Goal: Information Seeking & Learning: Find specific fact

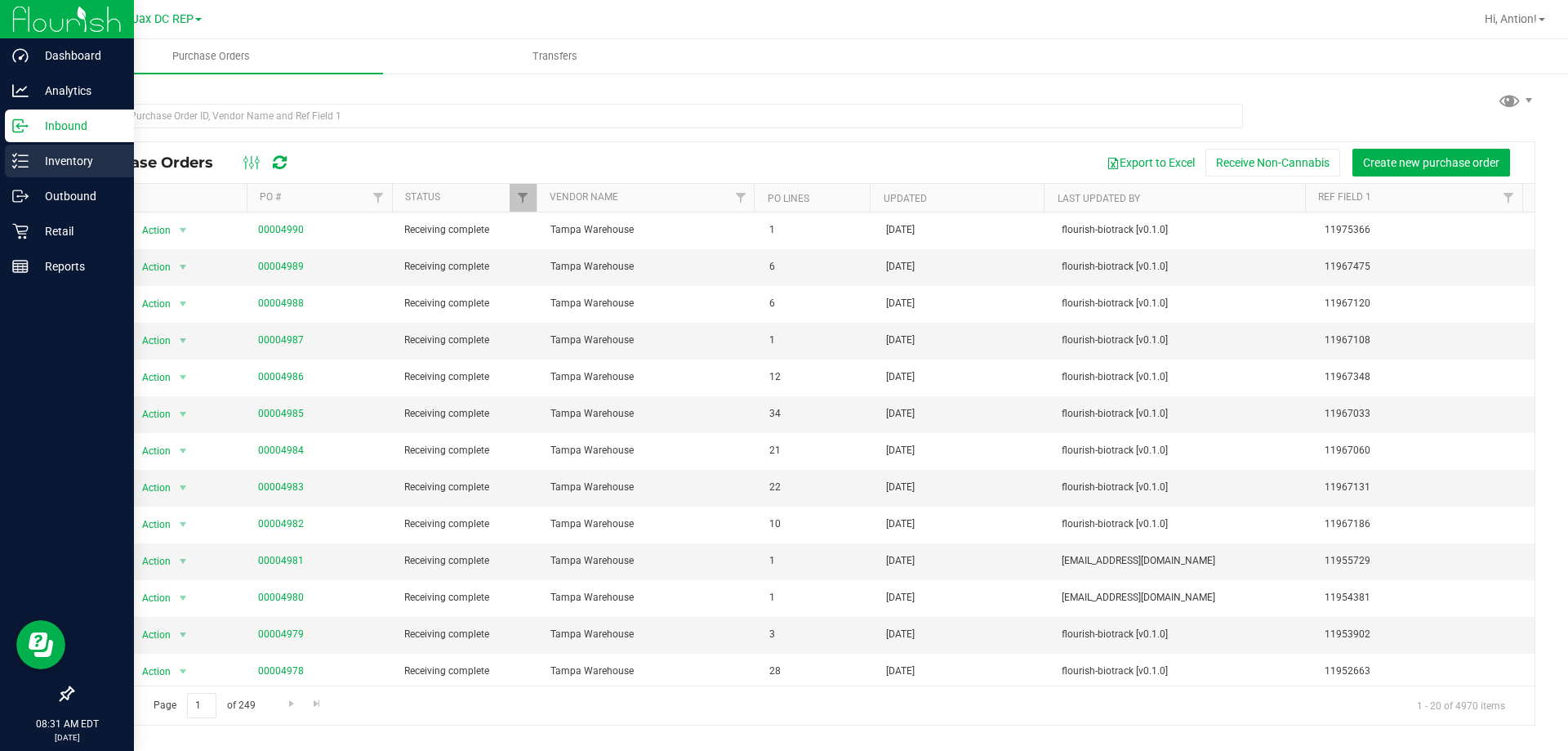
click at [20, 166] on icon at bounding box center [20, 161] width 17 height 17
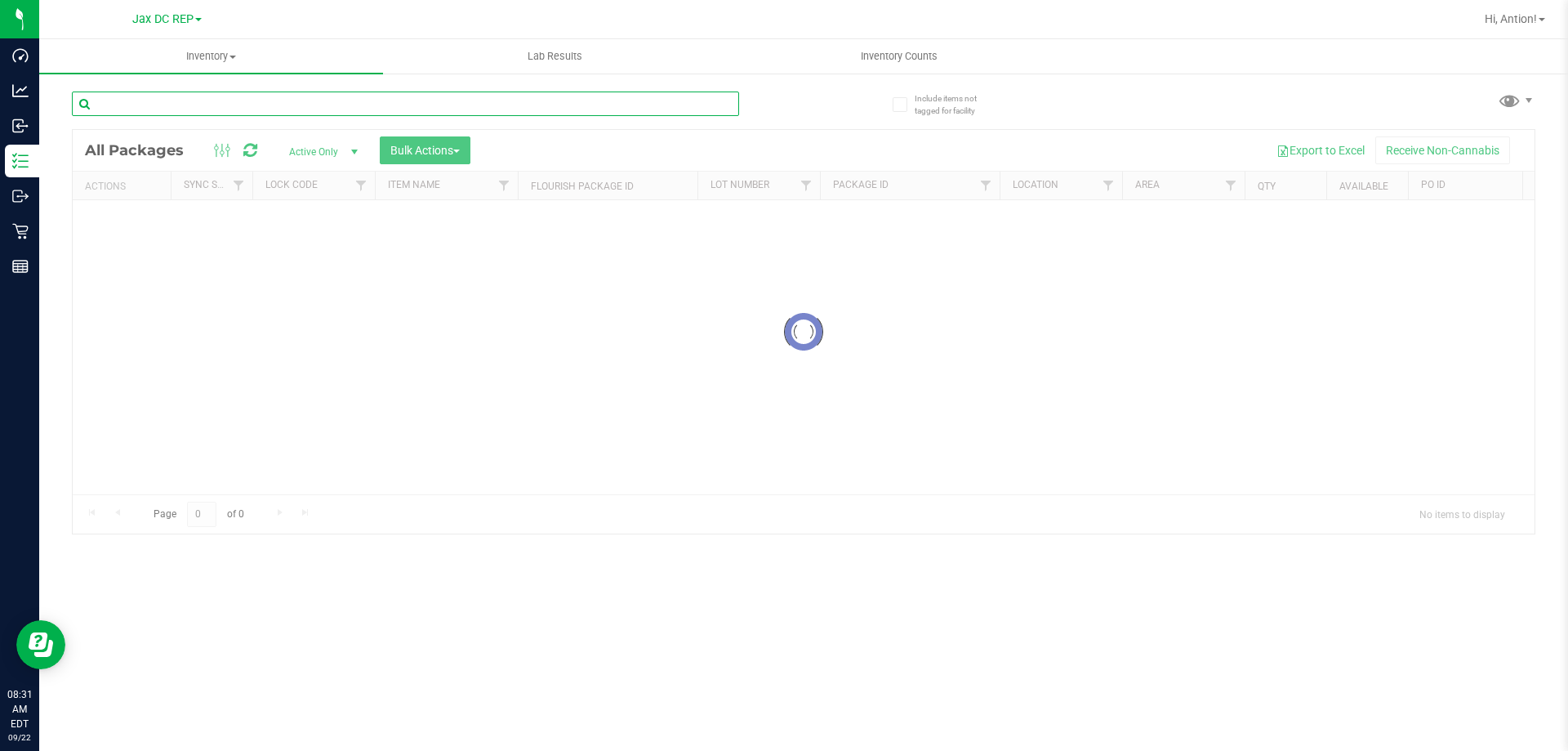
click at [217, 99] on input "text" at bounding box center [405, 103] width 667 height 25
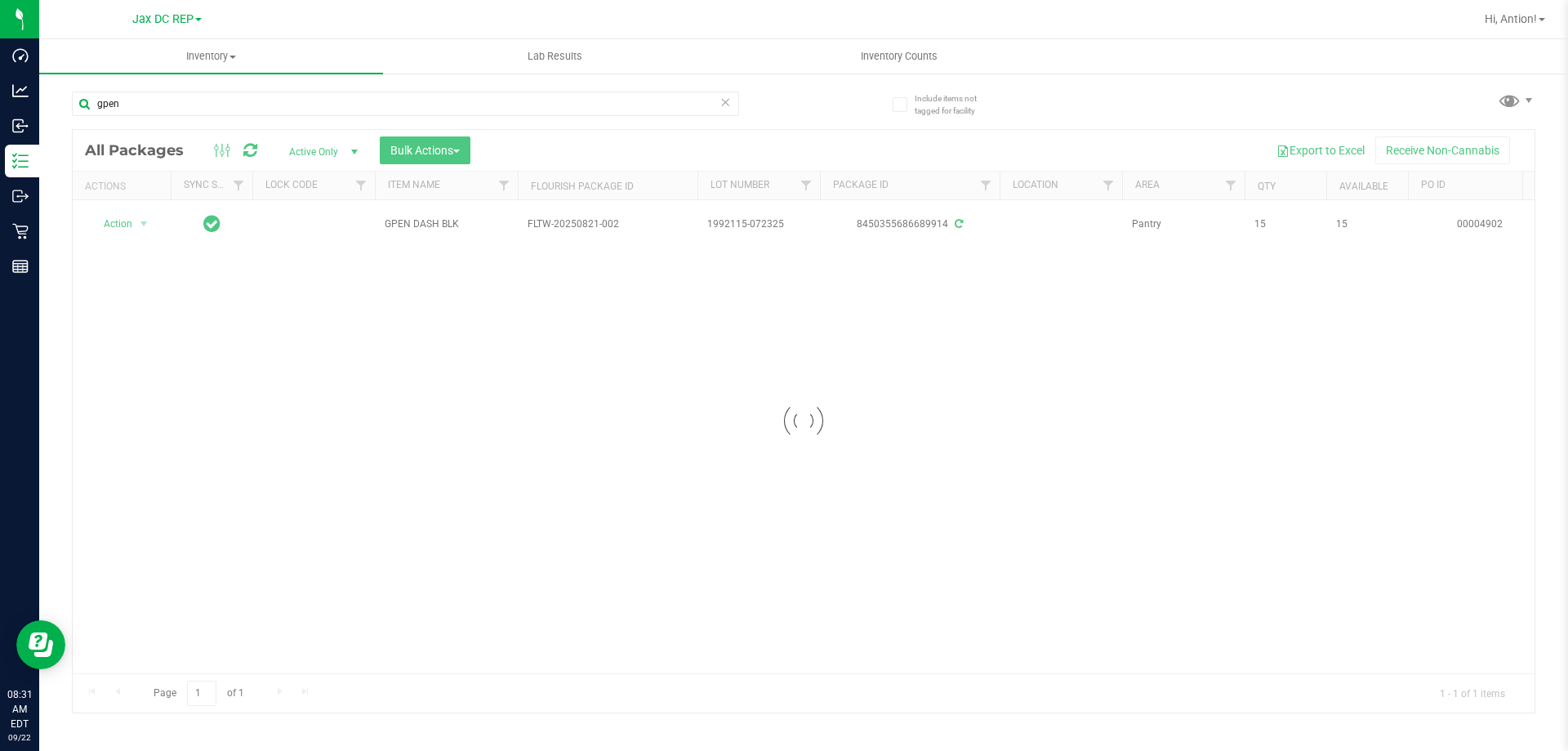
click at [442, 227] on div at bounding box center [804, 421] width 1462 height 583
click at [442, 227] on span "GPEN DASH BLK" at bounding box center [446, 225] width 124 height 16
copy tr "GPEN DASH BLK"
click at [394, 275] on div "Action Action Adjust qty Create package Edit attributes Global inventory Locate…" at bounding box center [804, 437] width 1462 height 473
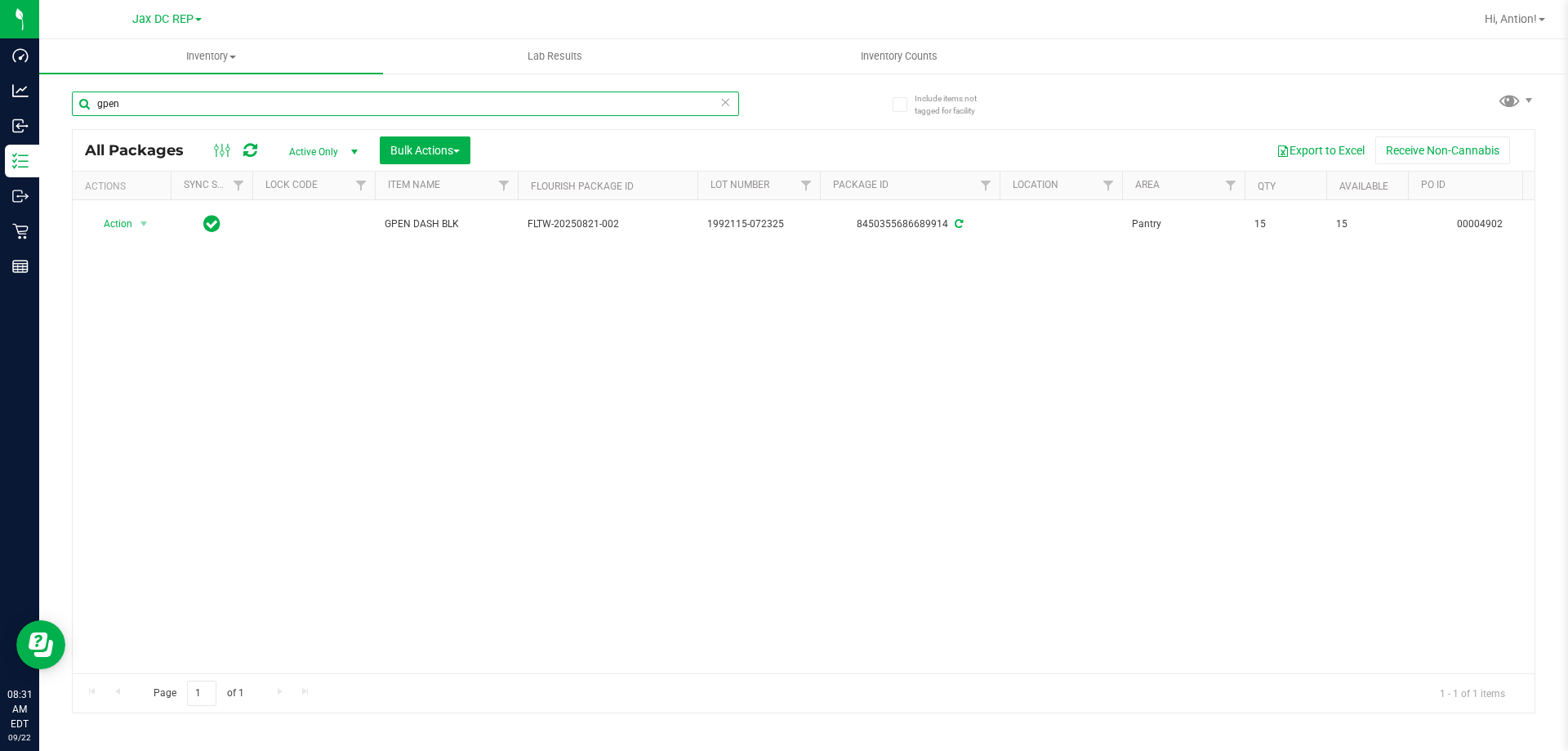
click at [191, 99] on input "gpen" at bounding box center [405, 103] width 667 height 25
paste input "GPEN DASH BLK"
type input "GPEN DASH BLK"
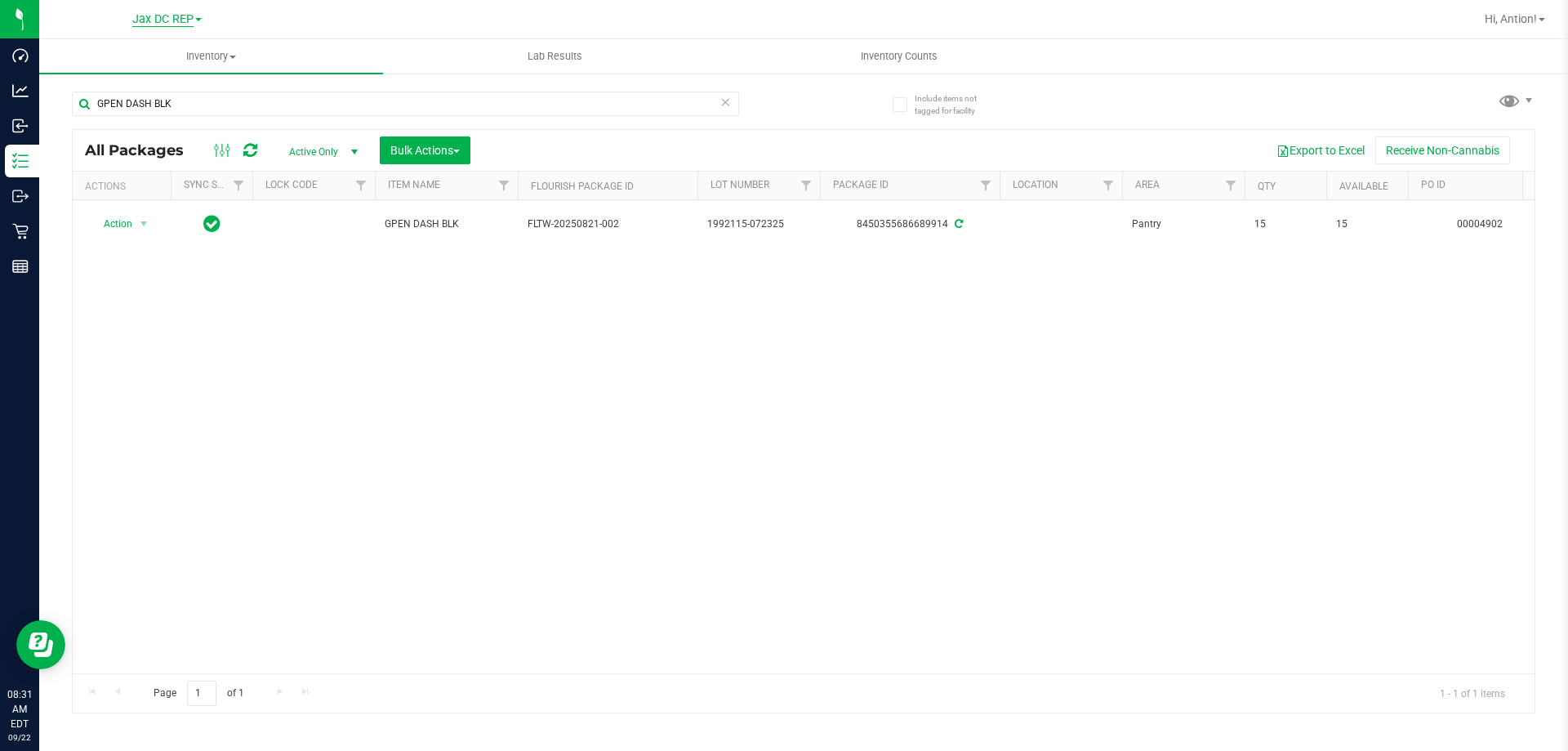
click at [188, 14] on span "Jax DC REP" at bounding box center [163, 19] width 61 height 15
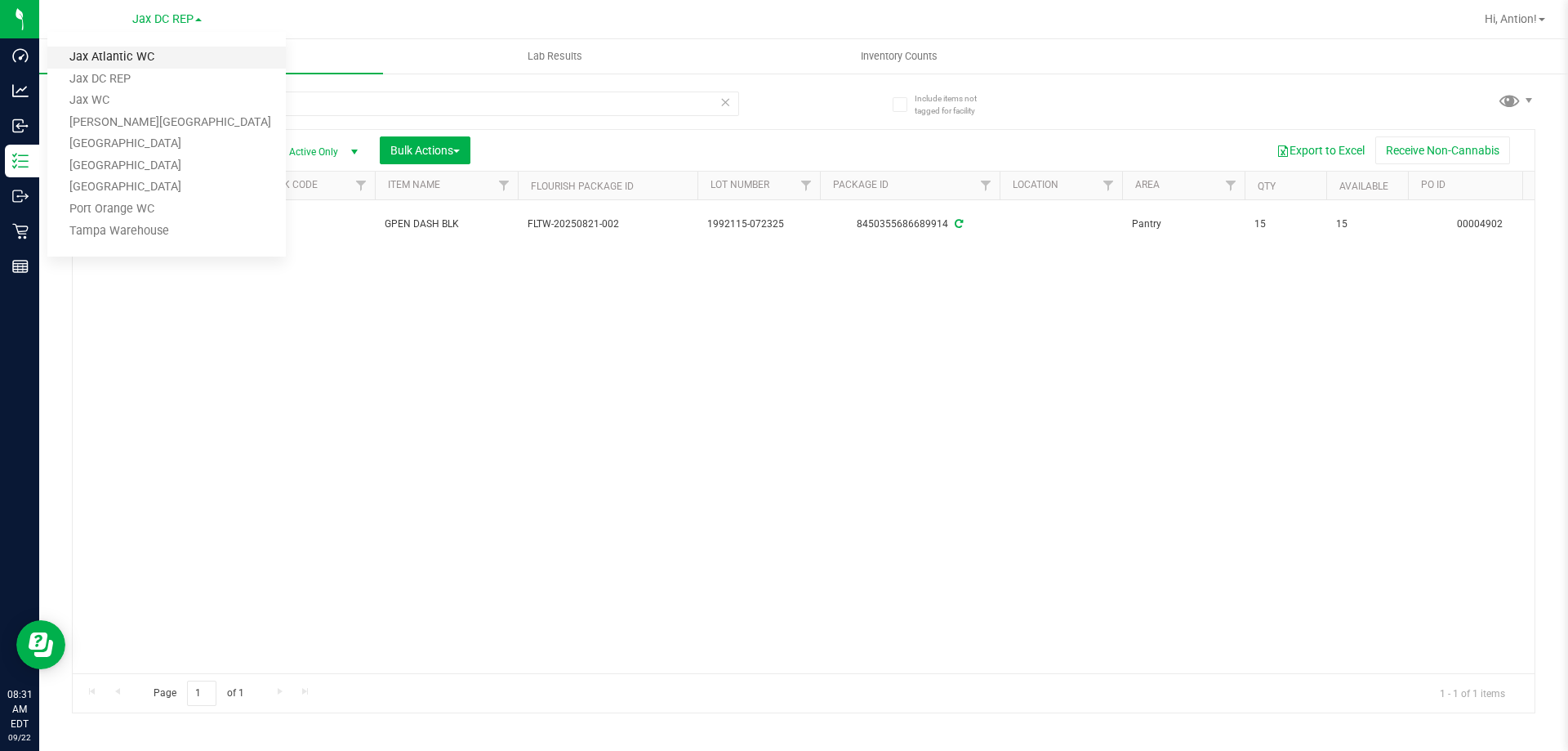
click at [153, 56] on link "Jax Atlantic WC" at bounding box center [166, 57] width 238 height 22
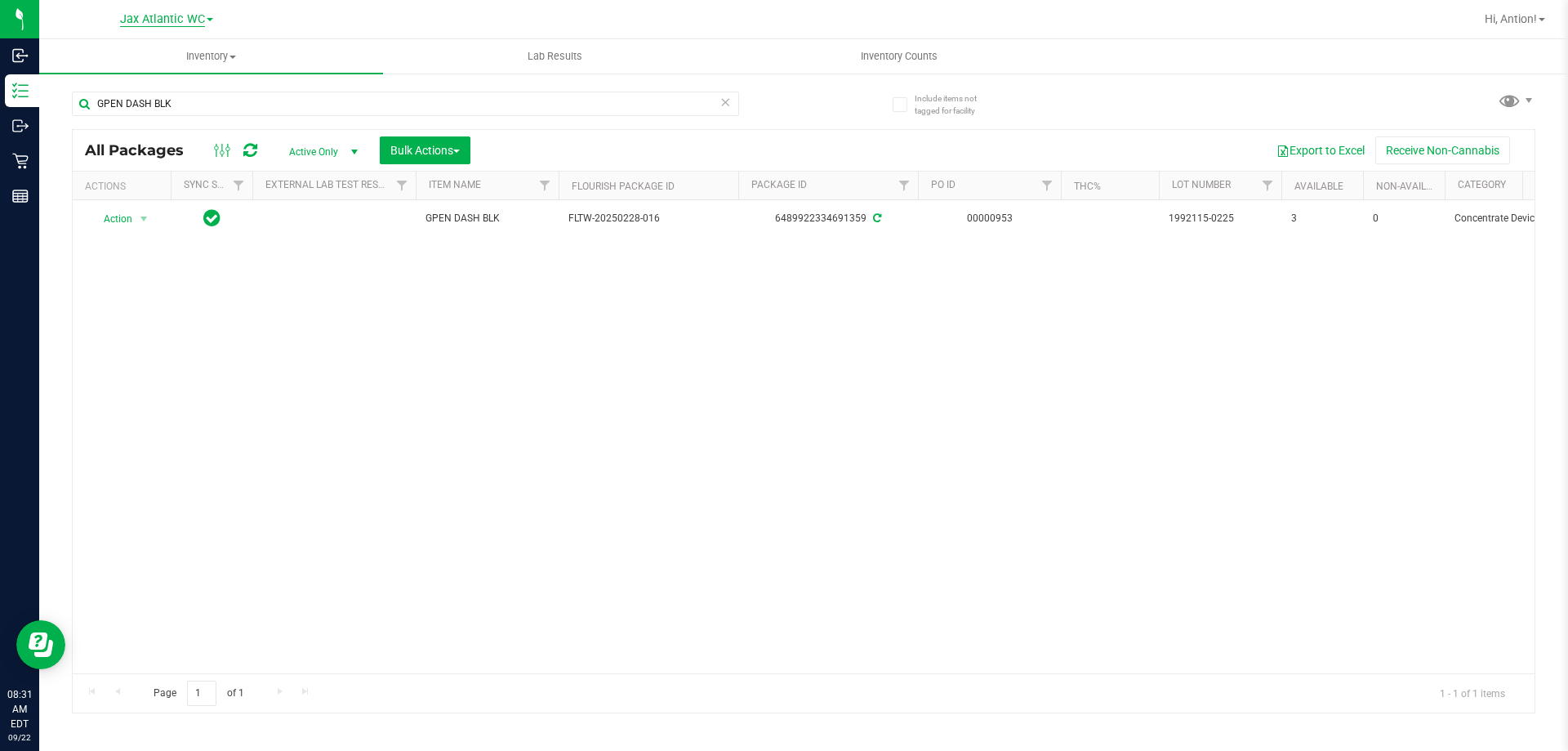
click at [202, 18] on span "Jax Atlantic WC" at bounding box center [162, 19] width 85 height 15
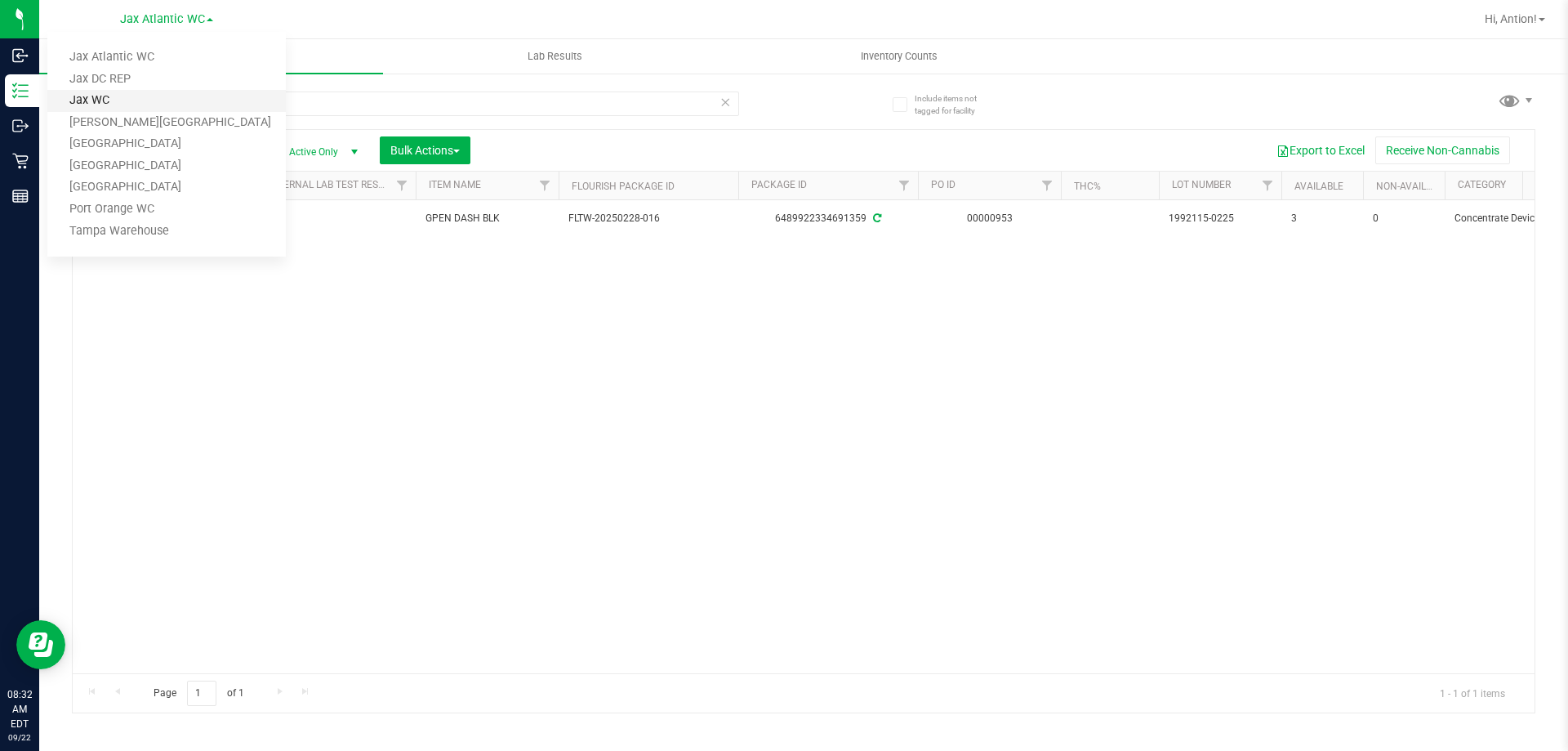
click at [121, 107] on link "Jax WC" at bounding box center [166, 101] width 238 height 22
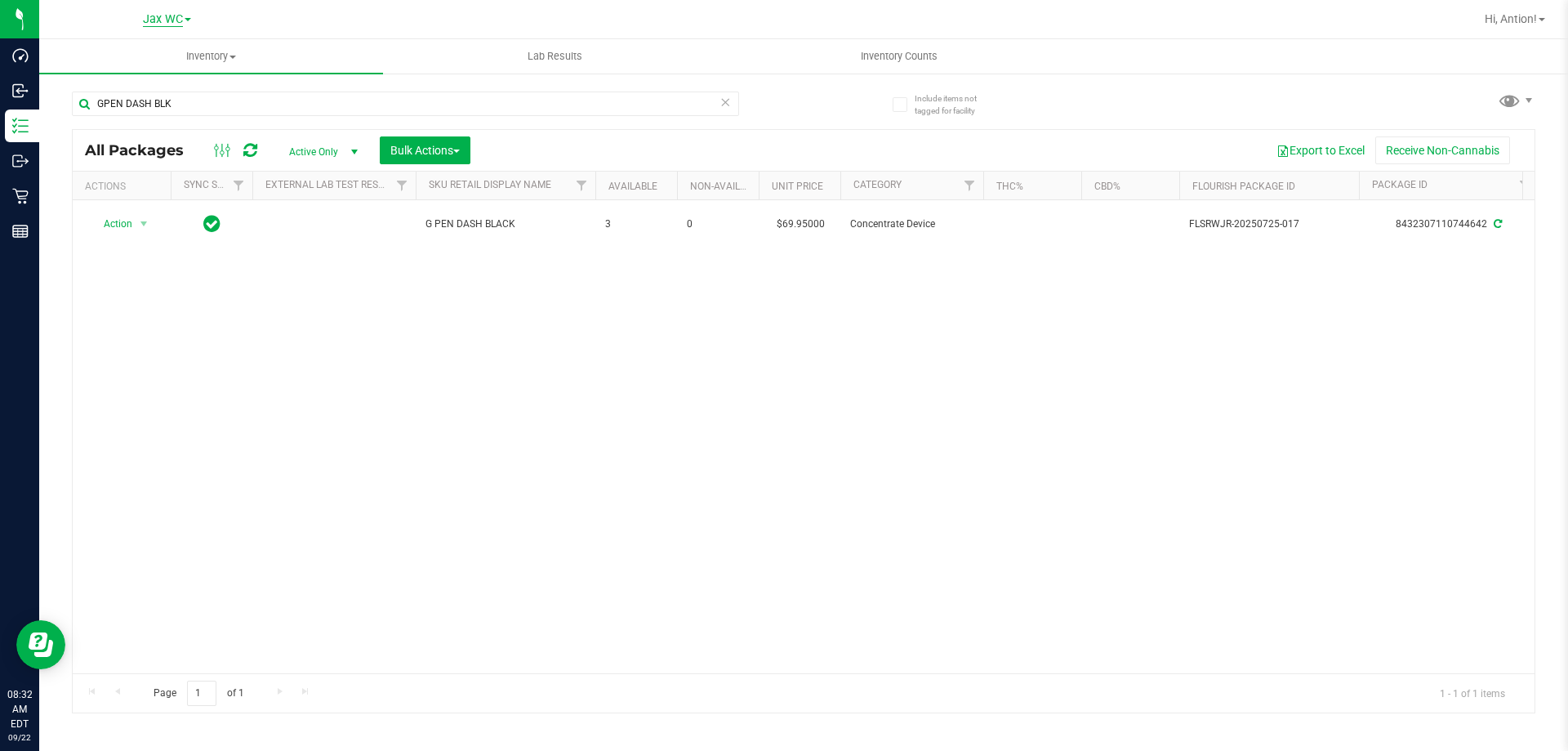
click at [178, 23] on span "Jax WC" at bounding box center [163, 19] width 40 height 15
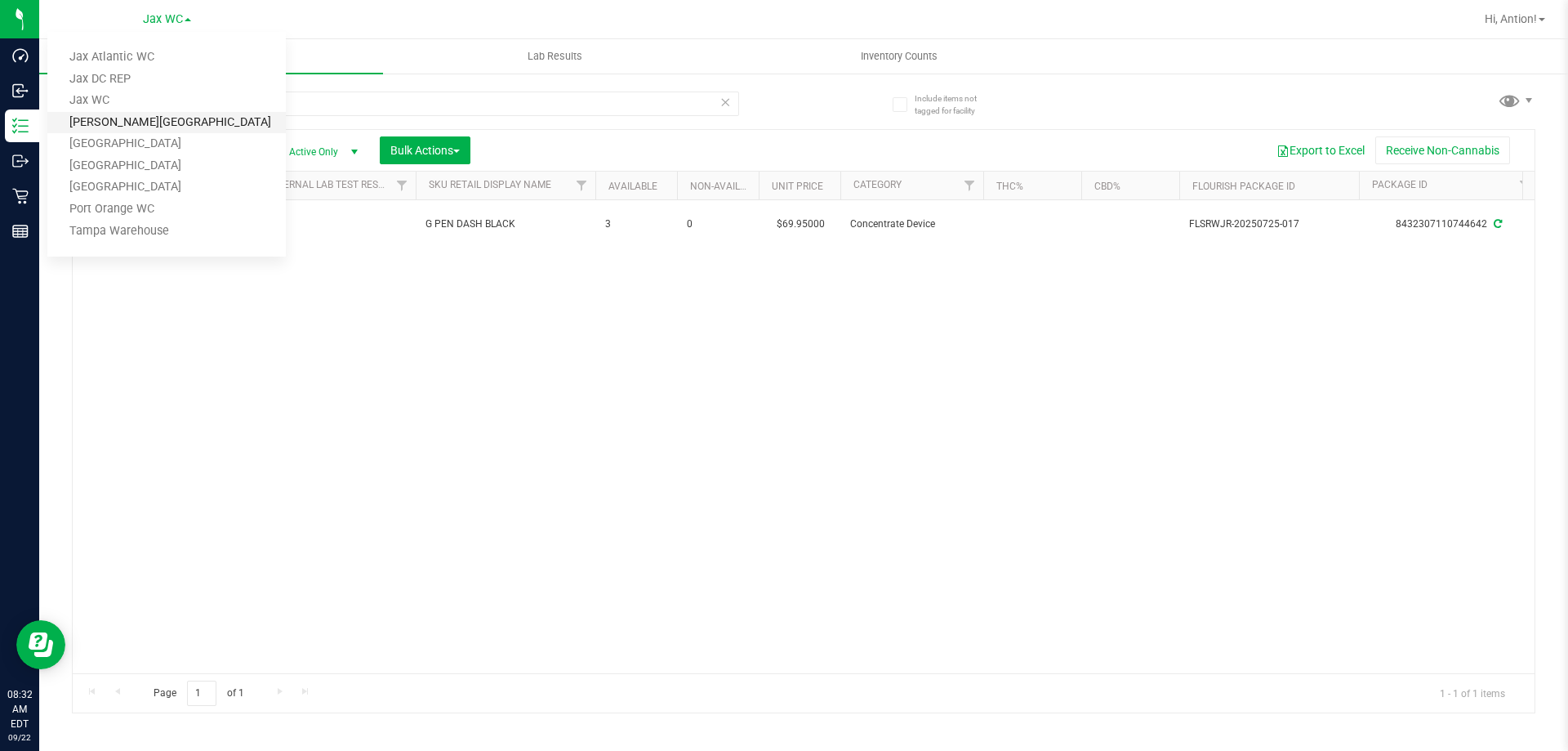
click at [137, 122] on link "[PERSON_NAME][GEOGRAPHIC_DATA]" at bounding box center [166, 123] width 238 height 22
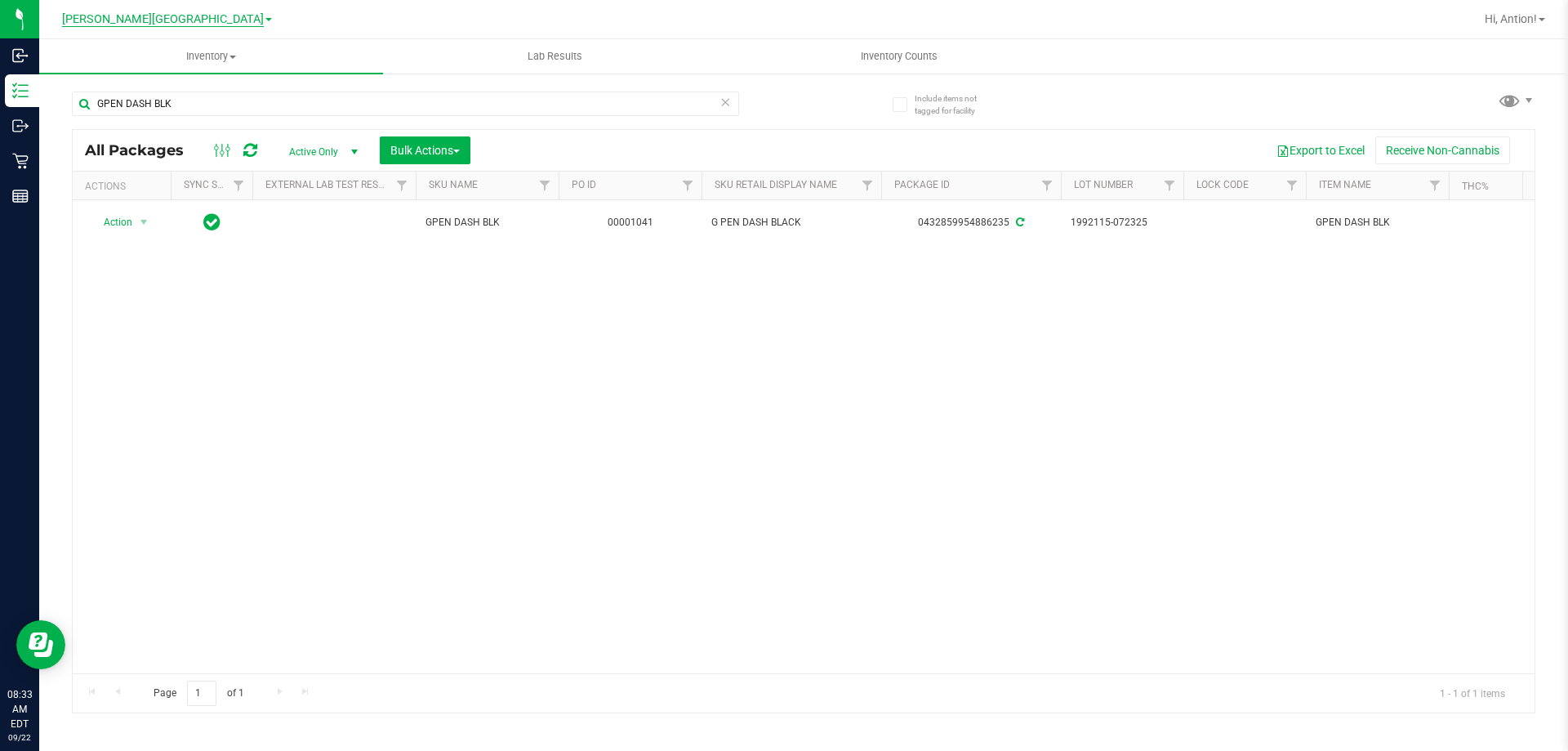
click at [191, 13] on span "[PERSON_NAME][GEOGRAPHIC_DATA]" at bounding box center [163, 19] width 202 height 15
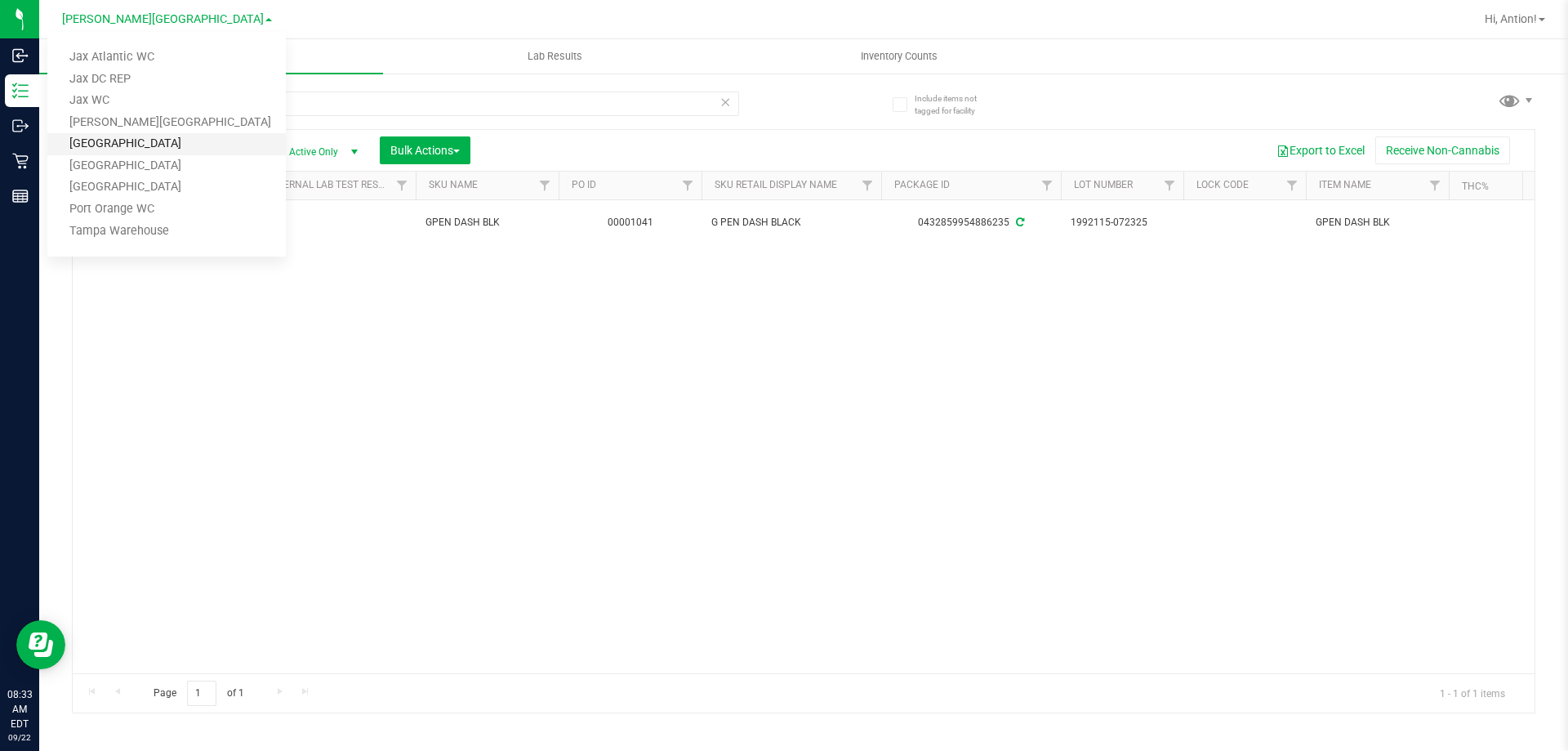
click at [150, 142] on link "[GEOGRAPHIC_DATA]" at bounding box center [166, 144] width 238 height 22
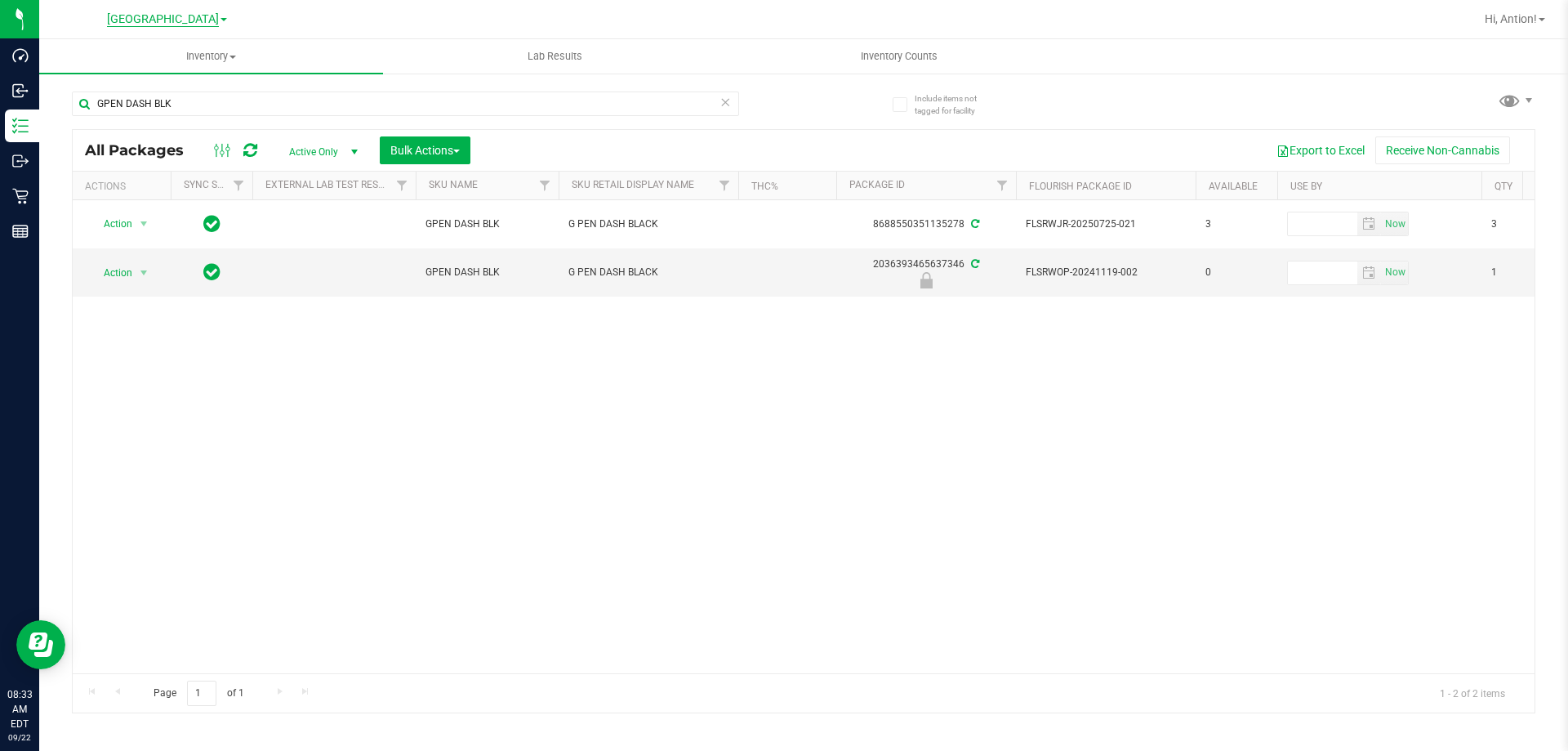
click at [193, 23] on span "[GEOGRAPHIC_DATA]" at bounding box center [163, 19] width 112 height 15
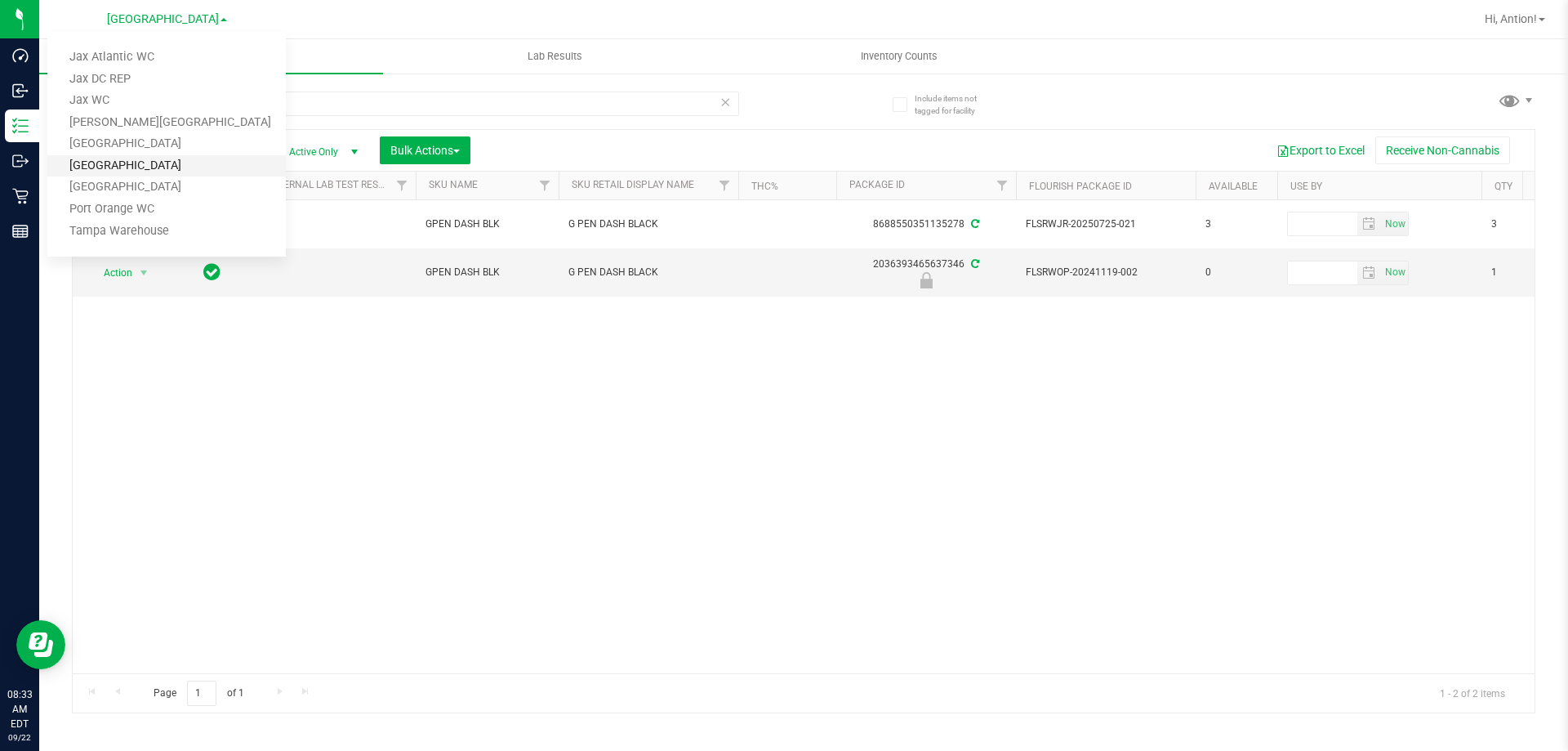
click at [146, 163] on link "[GEOGRAPHIC_DATA]" at bounding box center [166, 166] width 238 height 22
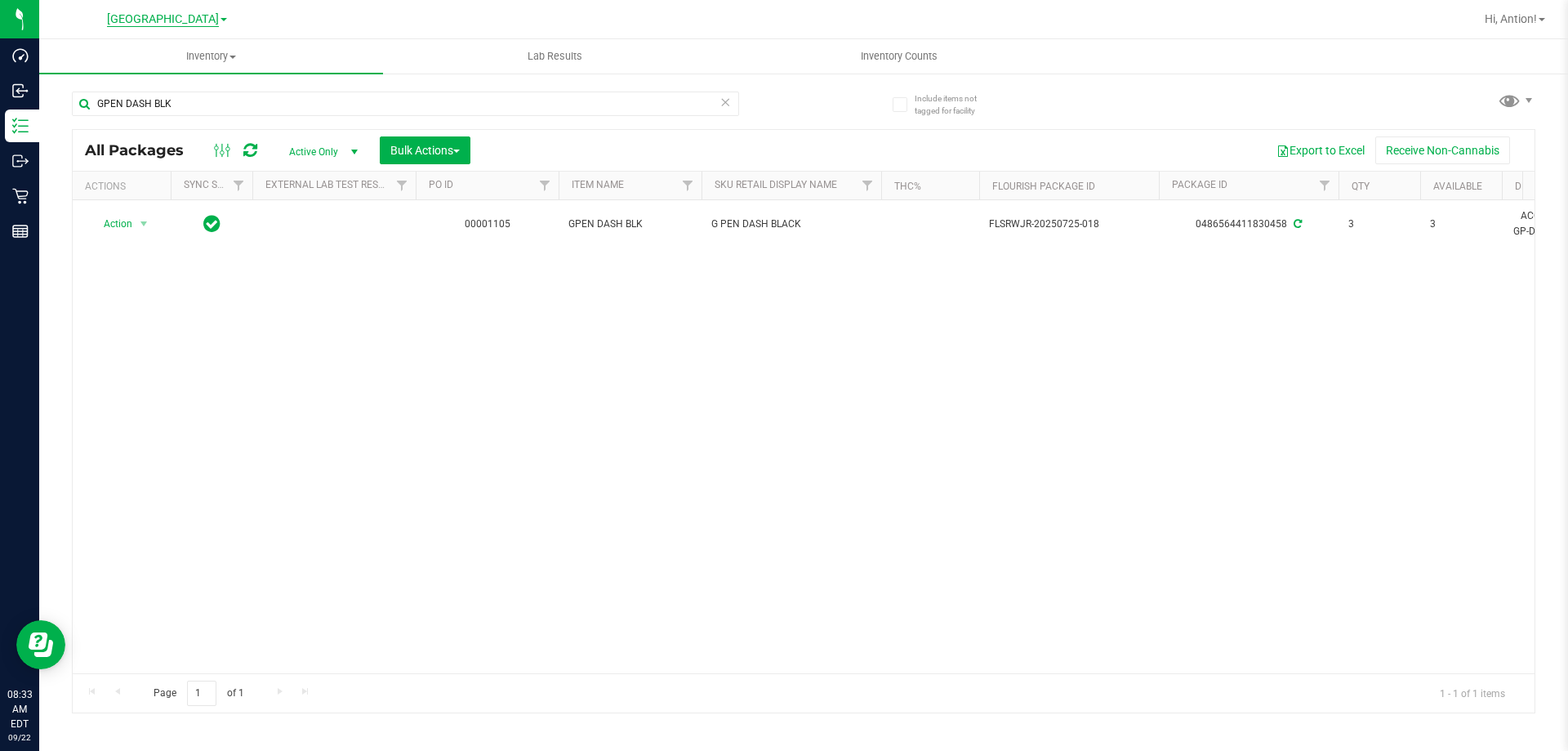
click at [185, 25] on span "[GEOGRAPHIC_DATA]" at bounding box center [163, 19] width 112 height 15
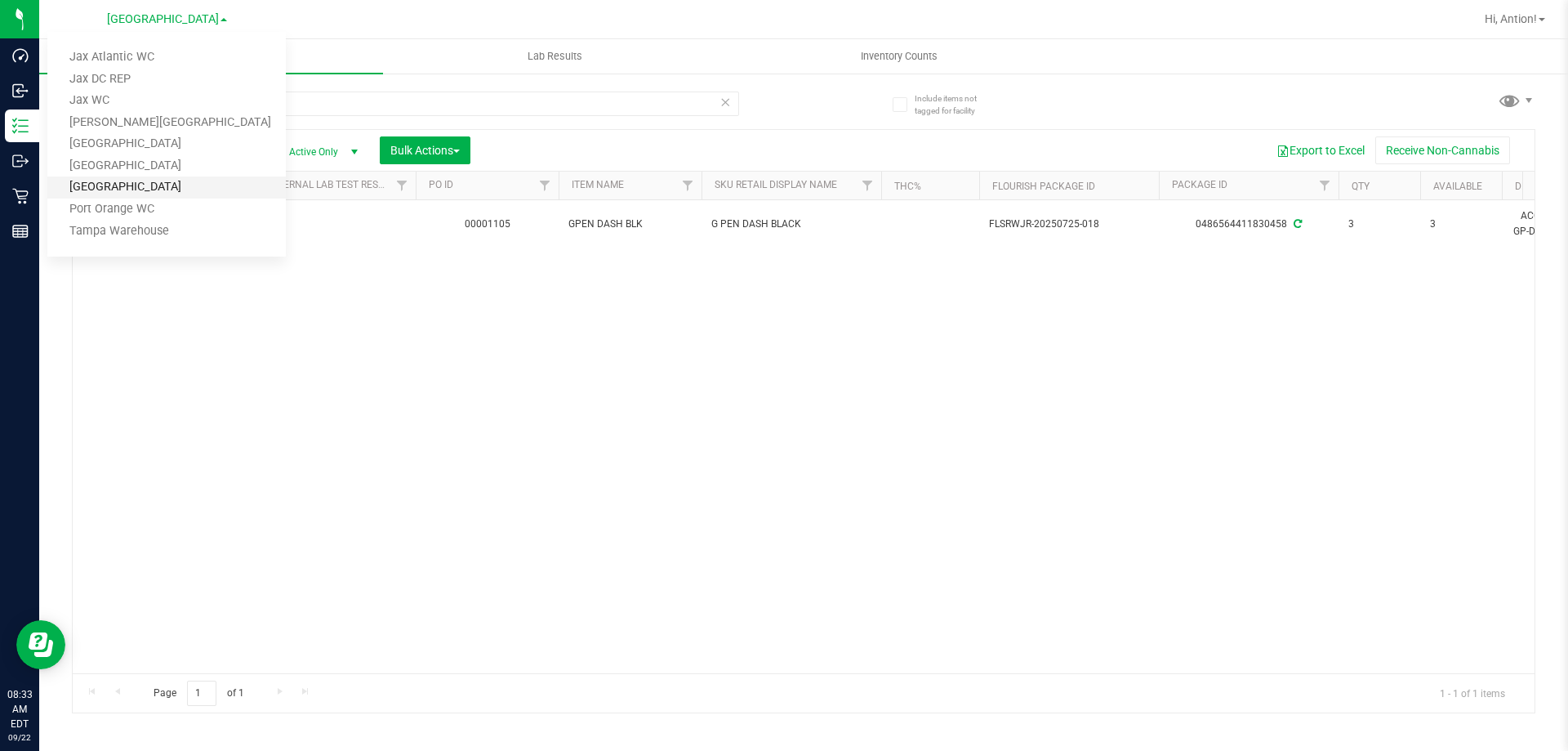
click at [134, 192] on link "[GEOGRAPHIC_DATA]" at bounding box center [166, 188] width 238 height 22
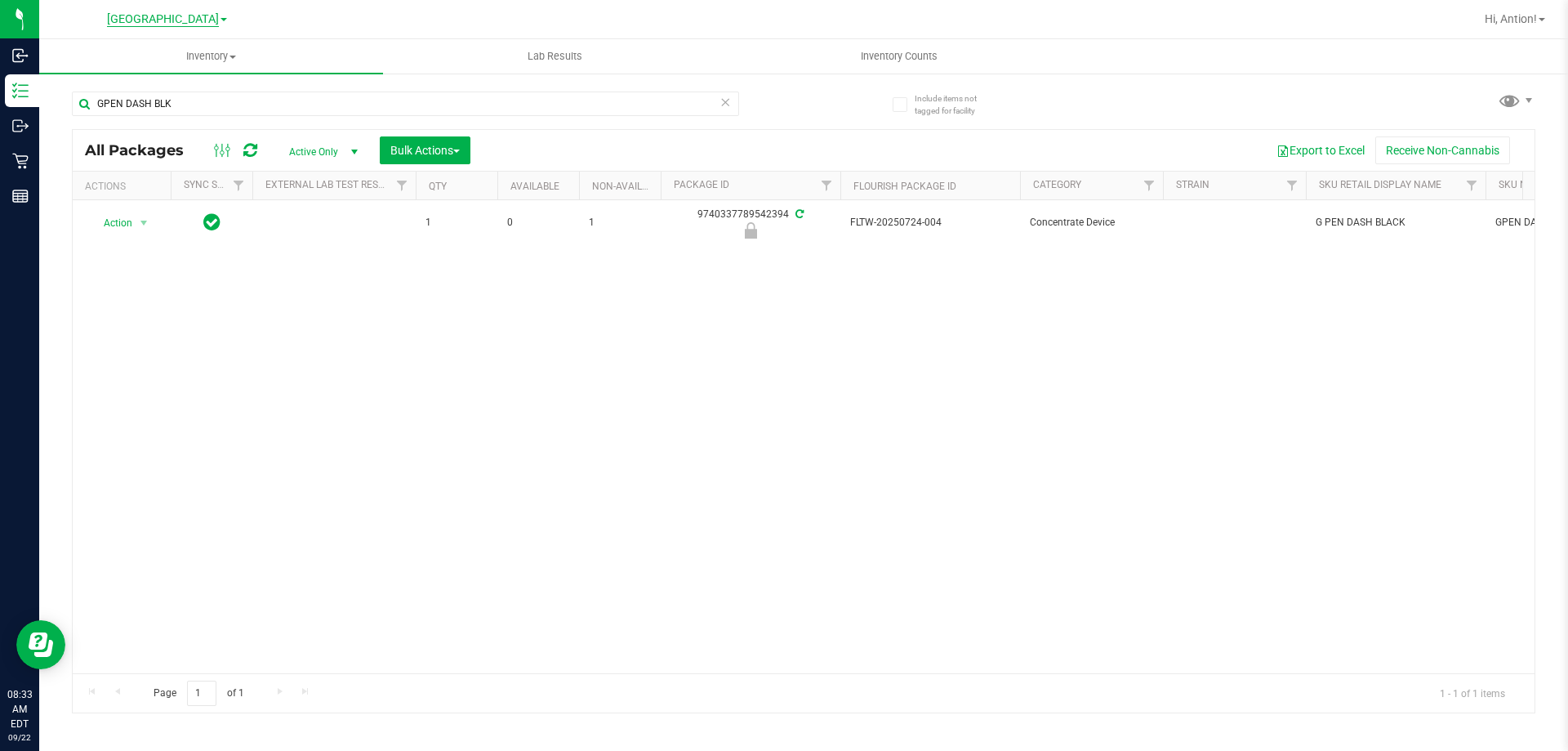
click at [173, 21] on span "[GEOGRAPHIC_DATA]" at bounding box center [163, 19] width 112 height 15
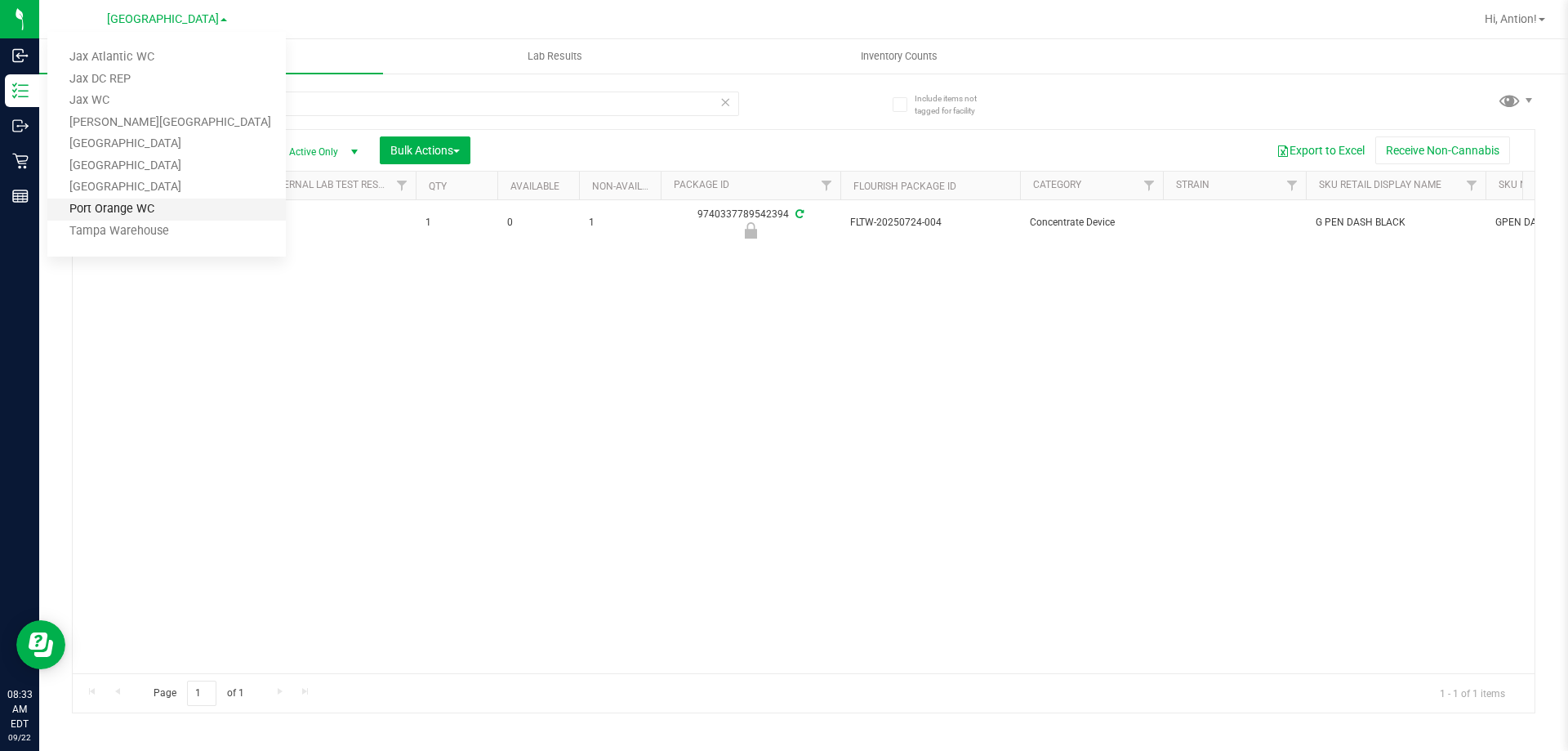
click at [153, 207] on link "Port Orange WC" at bounding box center [166, 209] width 238 height 22
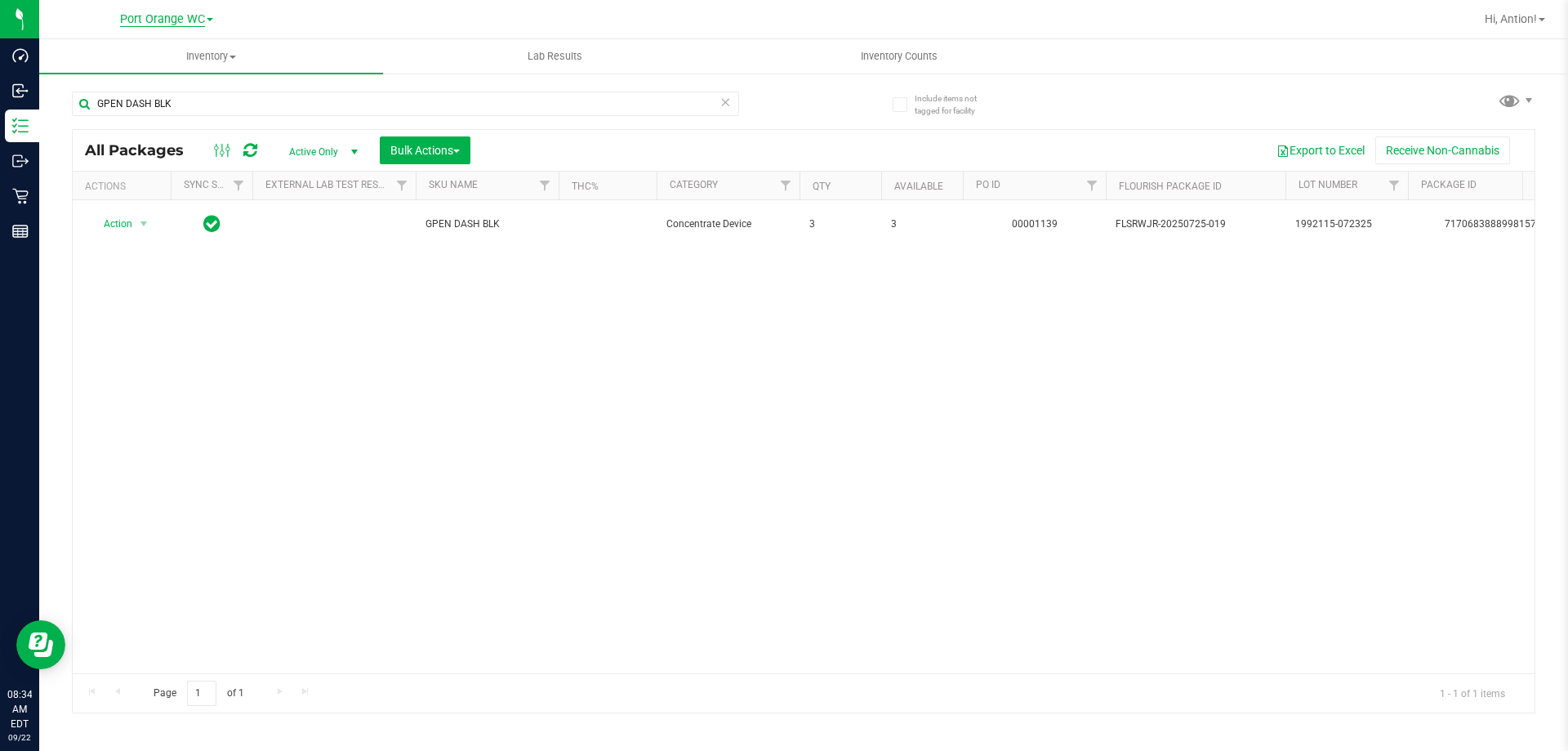
click at [163, 17] on span "Port Orange WC" at bounding box center [162, 19] width 85 height 15
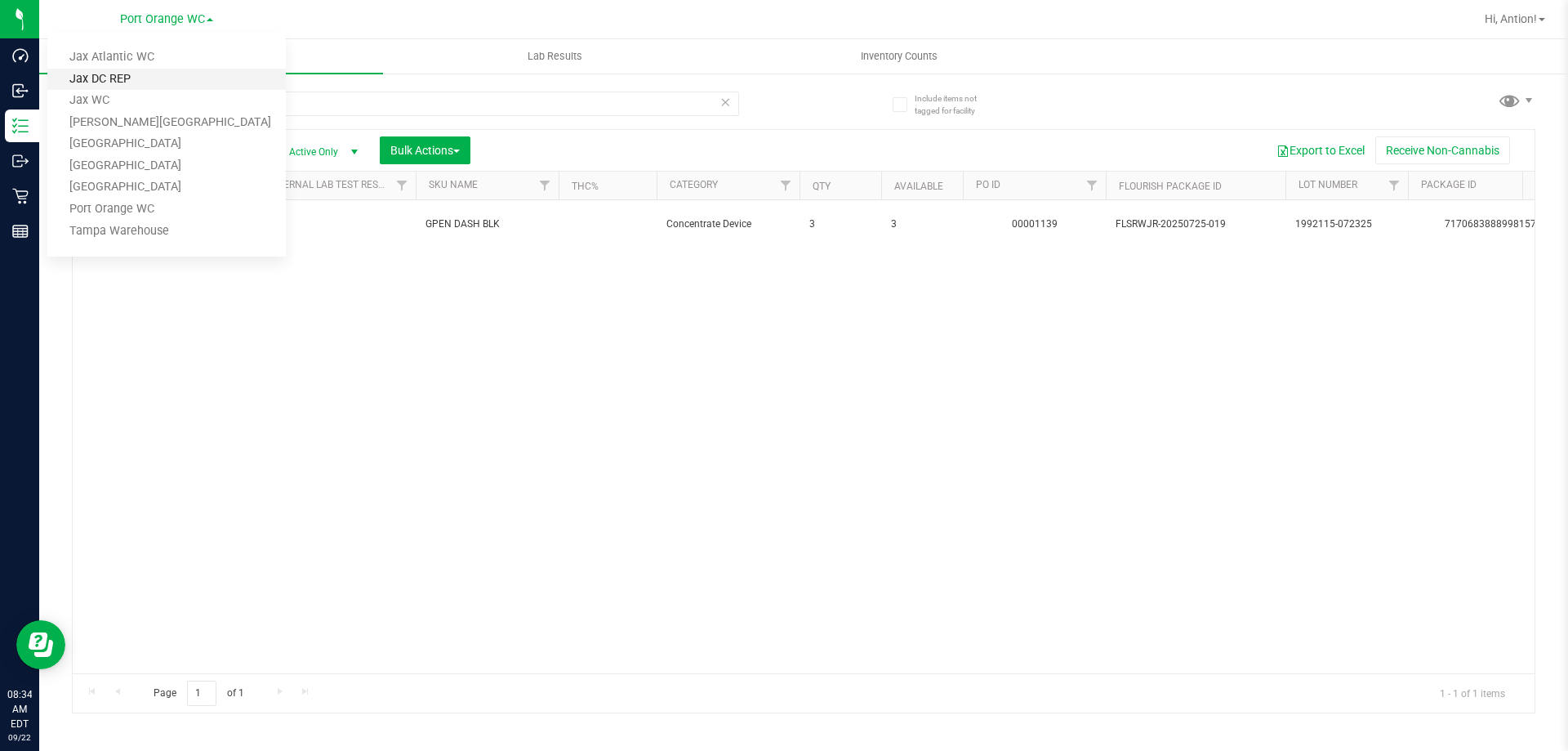
click at [127, 75] on link "Jax DC REP" at bounding box center [166, 80] width 238 height 22
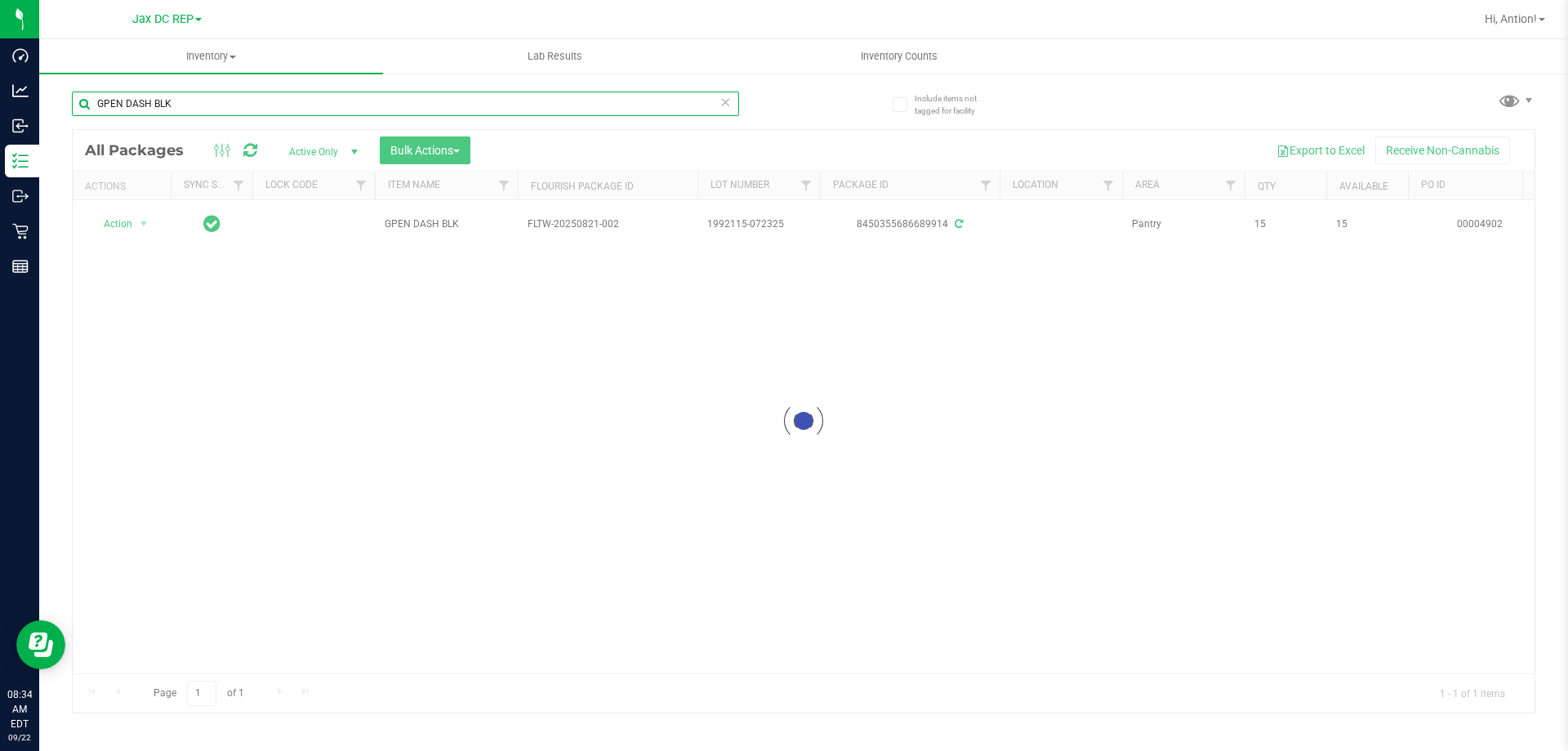
click at [153, 108] on input "GPEN DASH BLK" at bounding box center [405, 103] width 667 height 25
click at [276, 309] on div at bounding box center [804, 421] width 1462 height 583
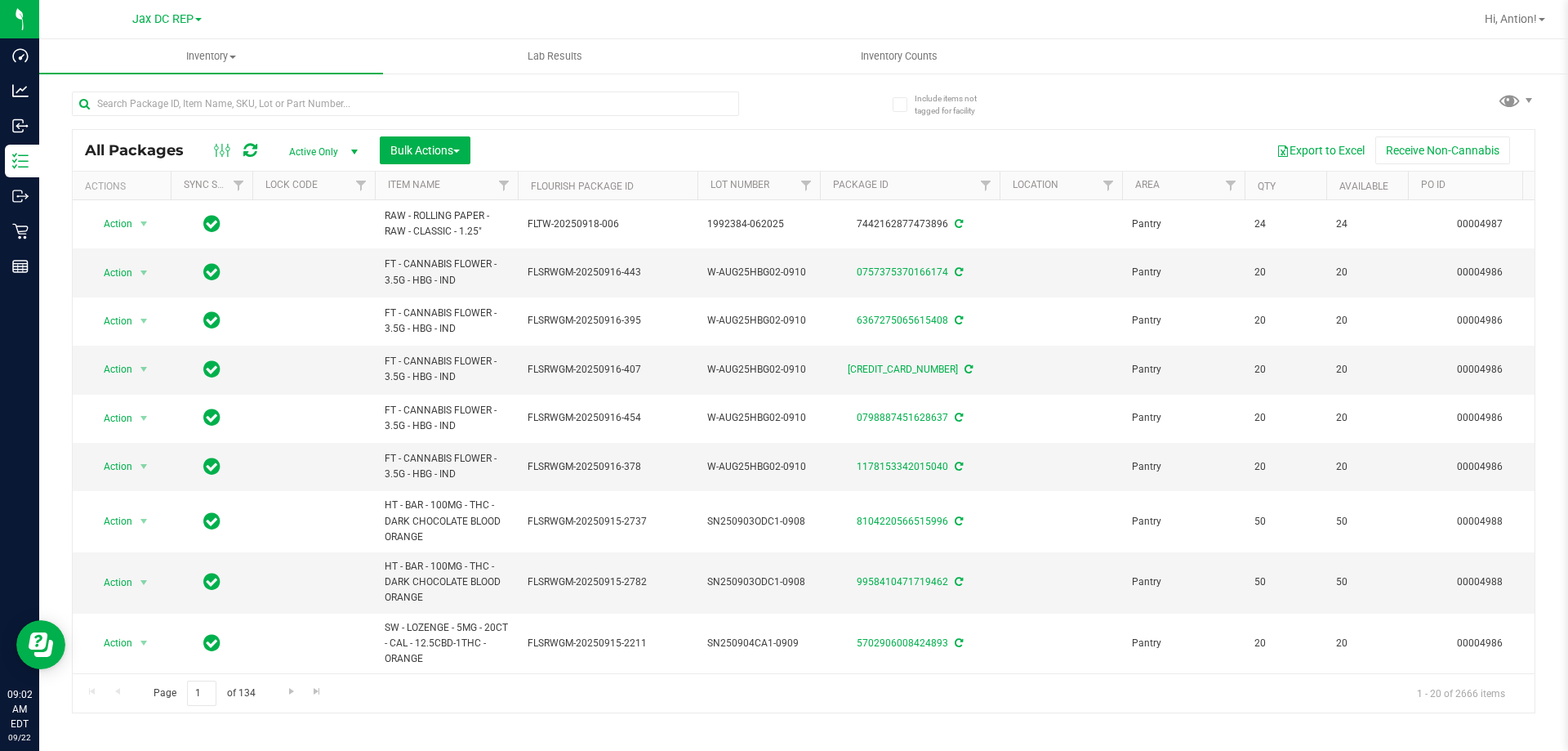
drag, startPoint x: 444, startPoint y: 668, endPoint x: 48, endPoint y: 30, distance: 750.9
click at [199, 97] on input "text" at bounding box center [405, 103] width 667 height 25
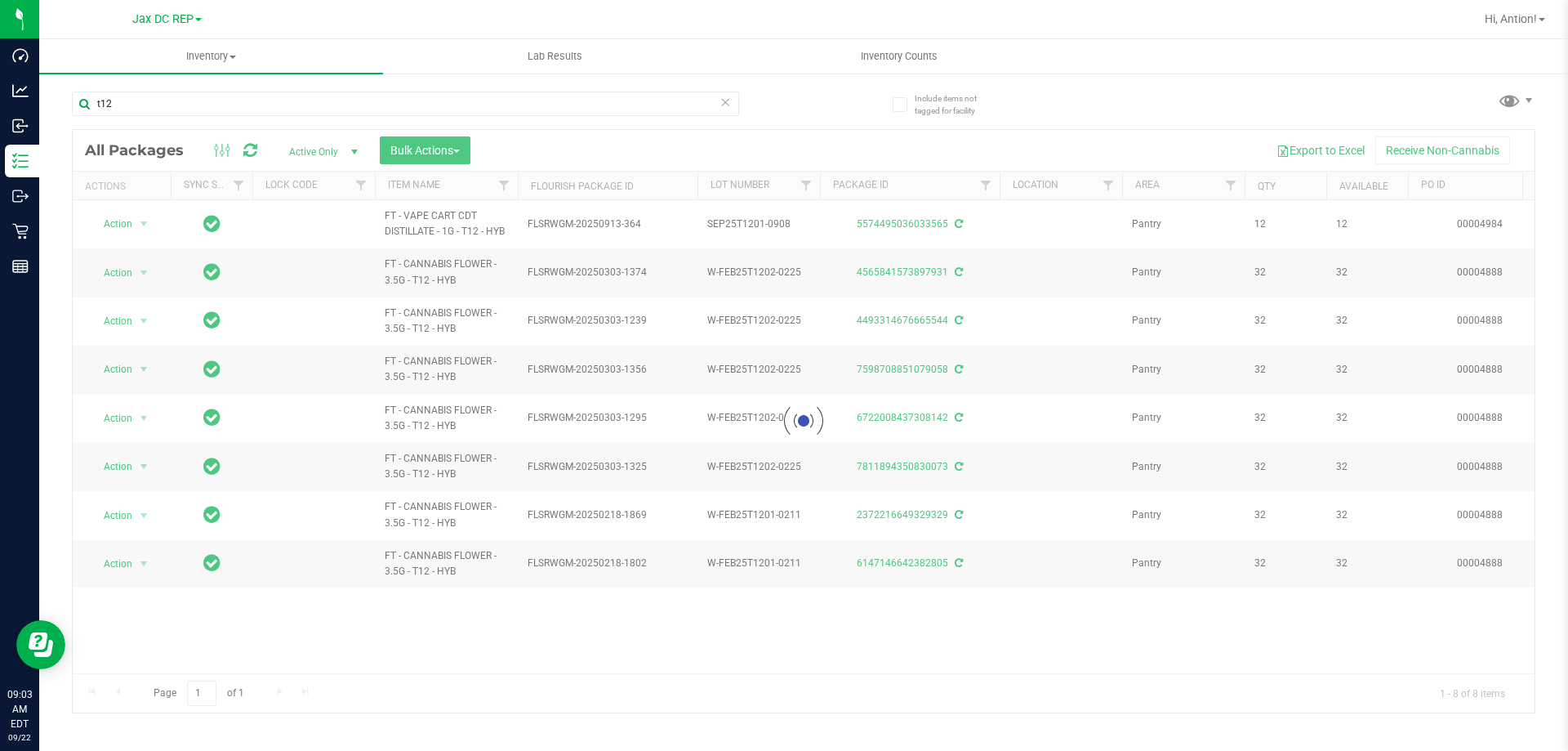
drag, startPoint x: 461, startPoint y: 578, endPoint x: 379, endPoint y: 547, distance: 87.7
click at [379, 547] on div at bounding box center [804, 421] width 1462 height 583
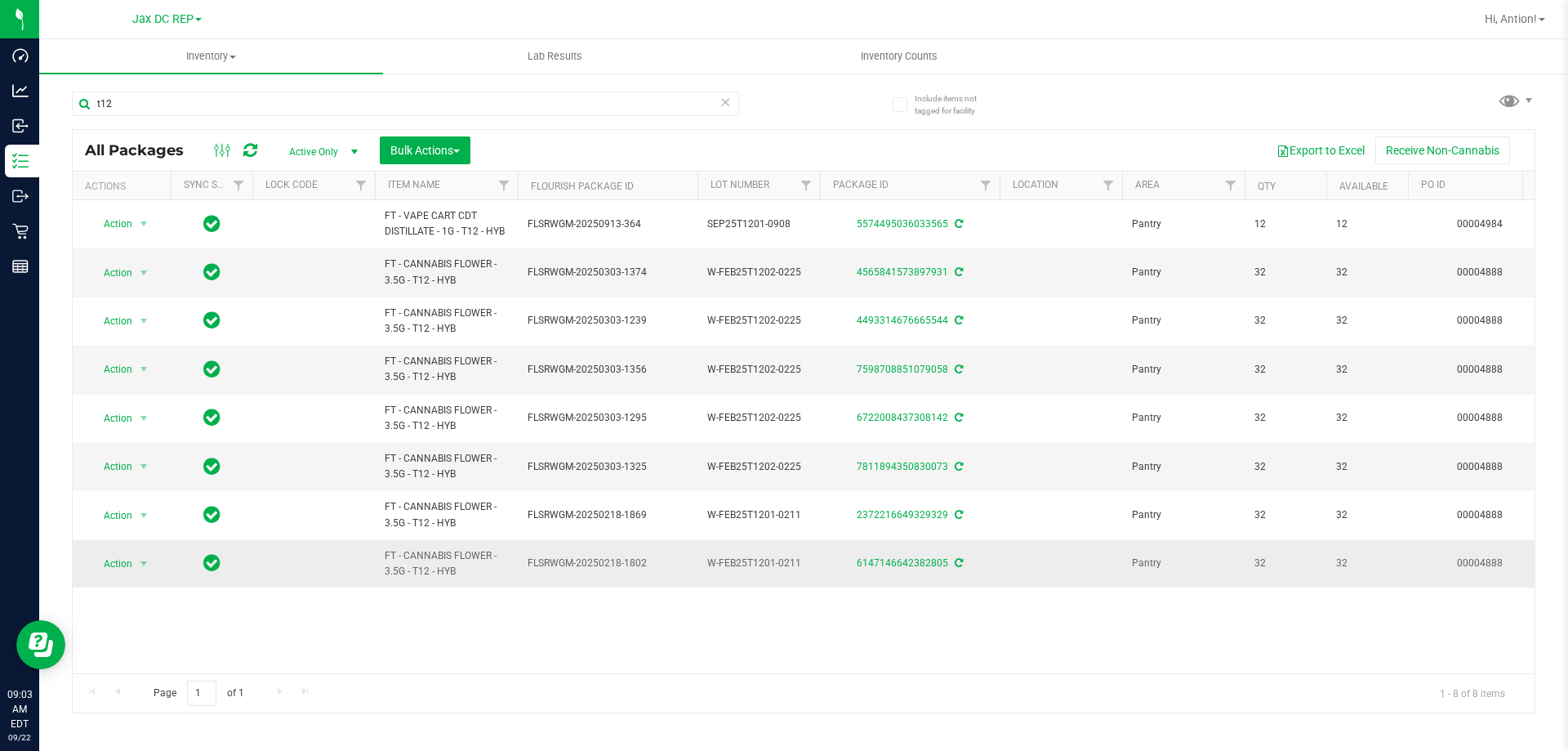
drag, startPoint x: 459, startPoint y: 568, endPoint x: 375, endPoint y: 555, distance: 85.0
click at [375, 555] on td "FT - CANNABIS FLOWER - 3.5G - T12 - HYB" at bounding box center [446, 563] width 143 height 47
copy span "FT - CANNABIS FLOWER - 3.5G - T12 - HYB"
click at [128, 103] on input "t12" at bounding box center [405, 103] width 667 height 25
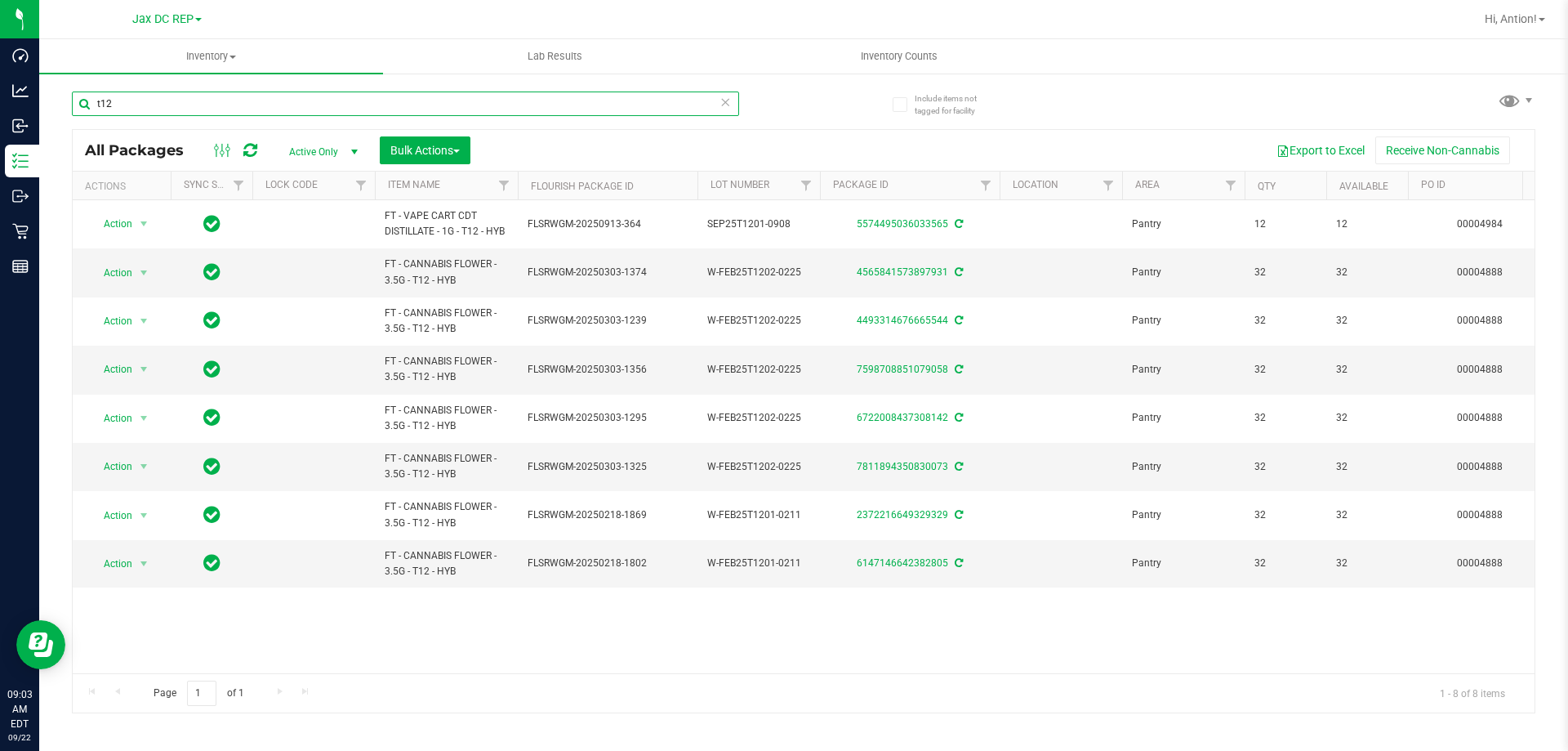
click at [128, 103] on input "t12" at bounding box center [405, 103] width 667 height 25
paste input "FT - CANNABIS FLOWER - 3.5G - T12 - HYB"
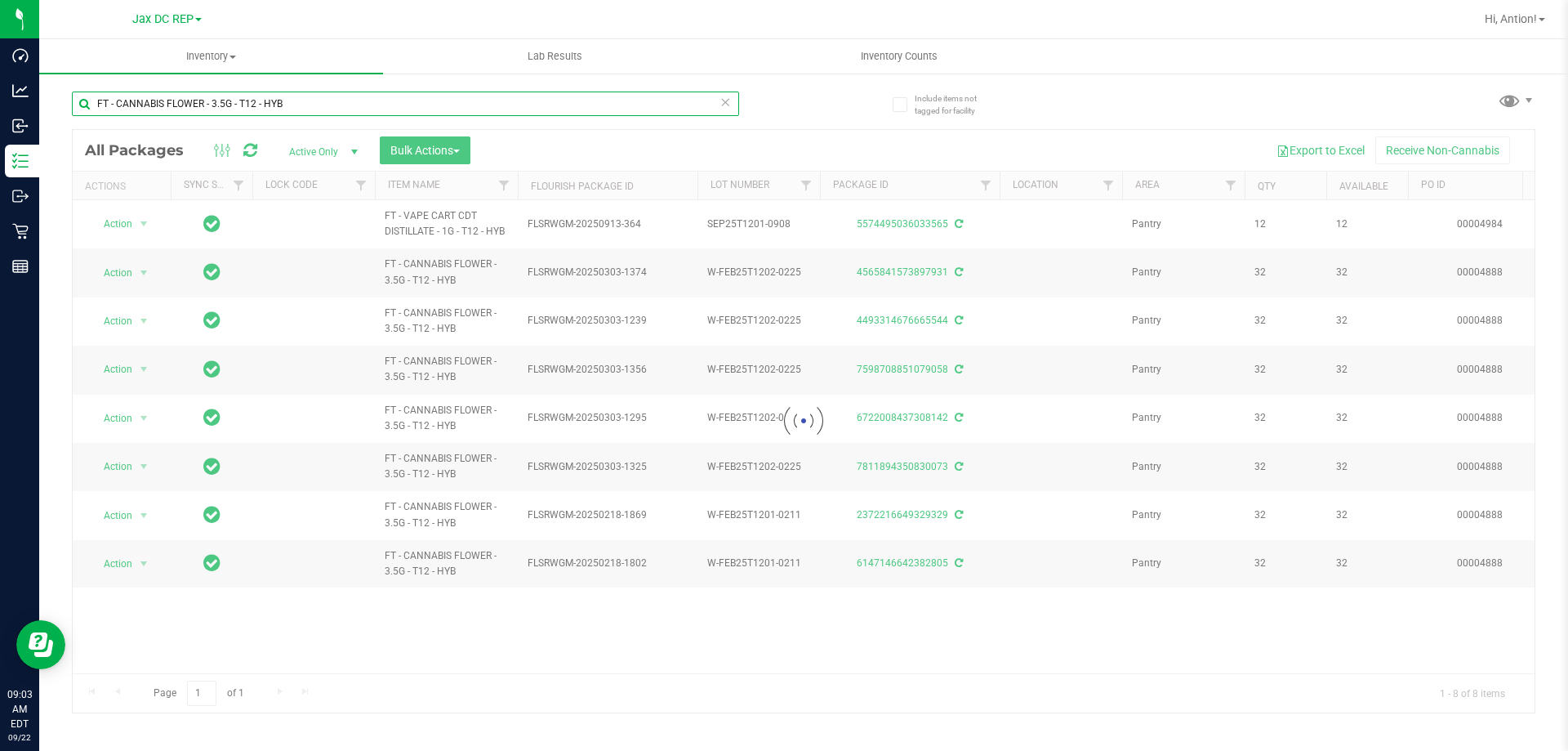
click at [95, 104] on input "FT - CANNABIS FLOWER - 3.5G - T12 - HYB" at bounding box center [405, 103] width 667 height 25
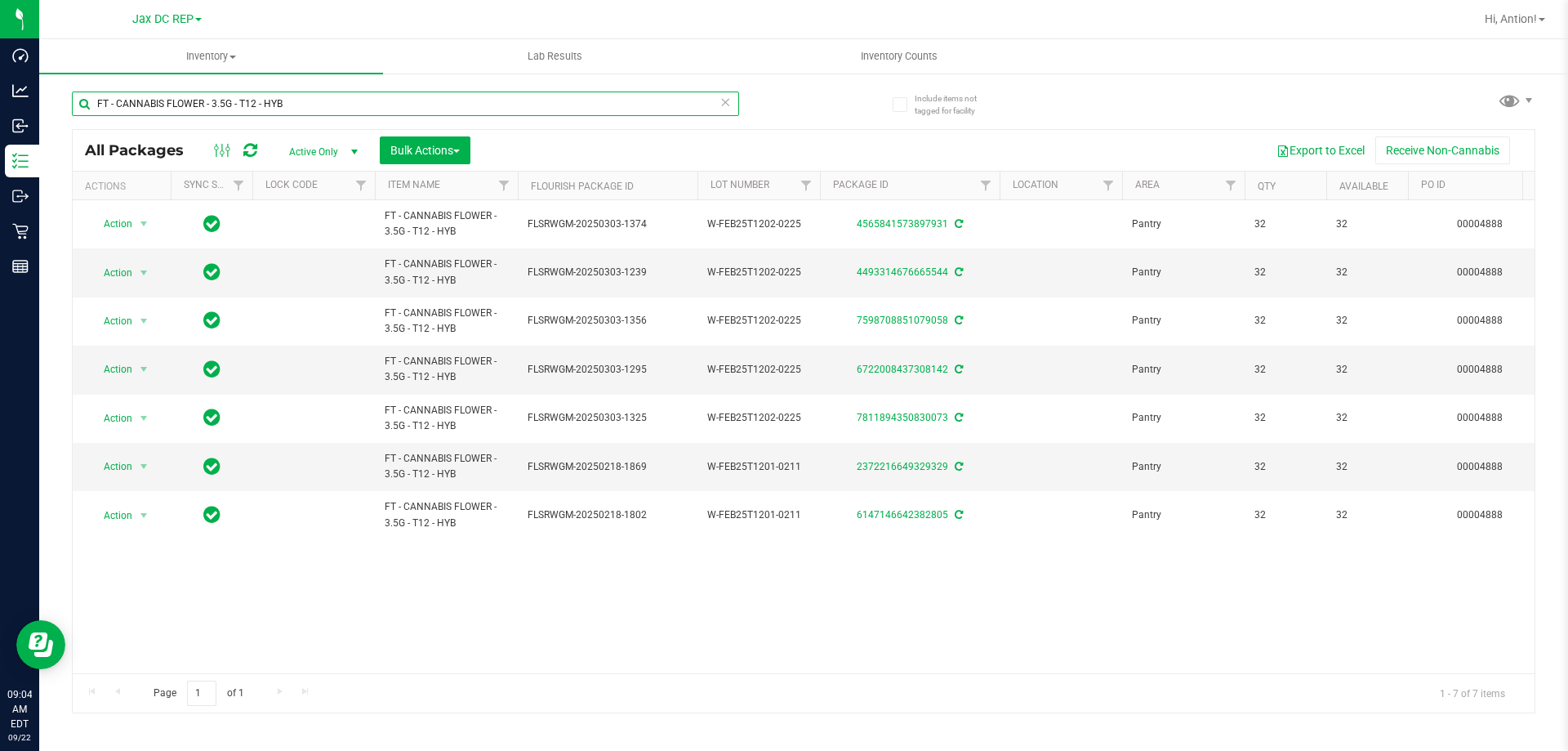
type input "FT - CANNABIS FLOWER - 3.5G - T12 - HYB"
click at [197, 18] on span at bounding box center [198, 19] width 7 height 3
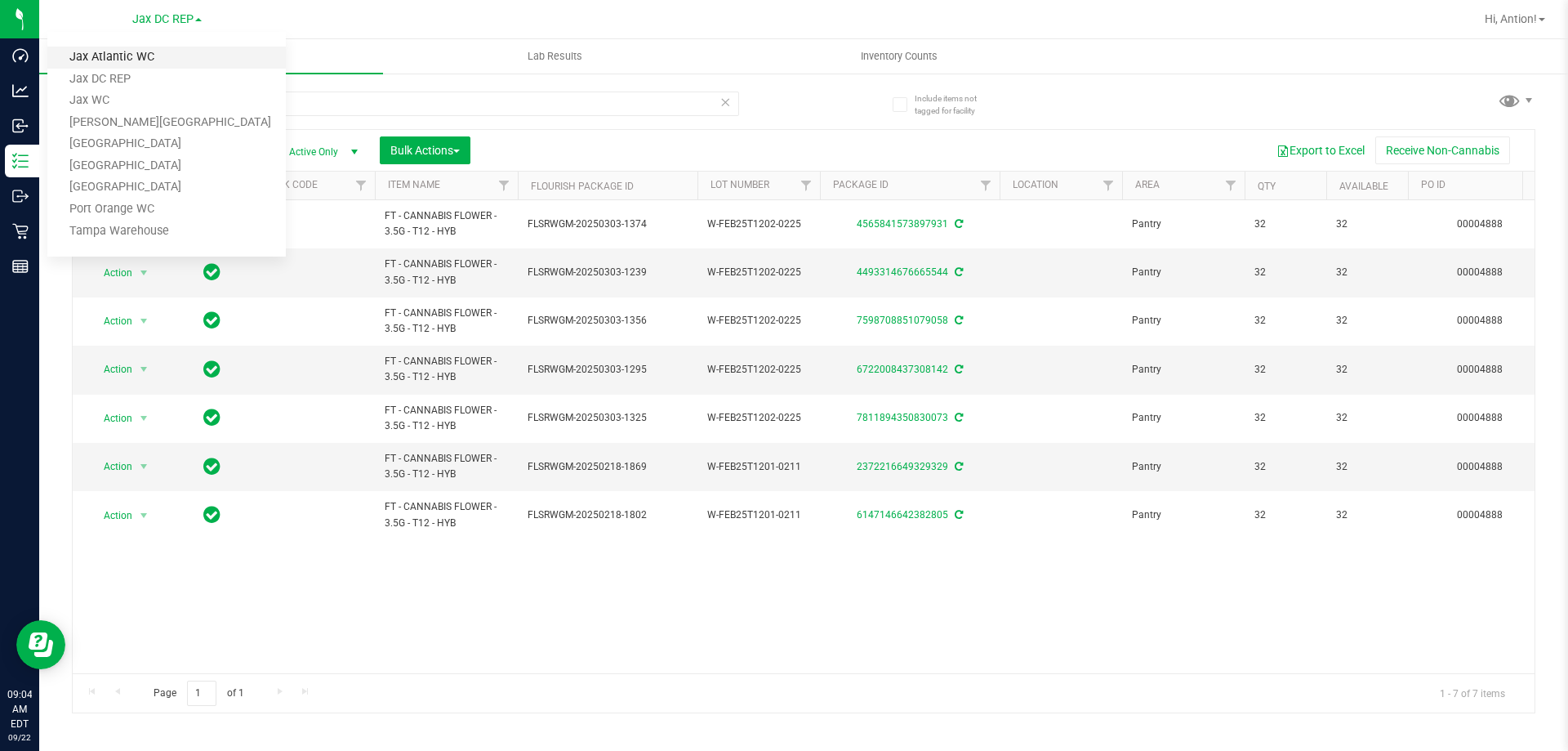
click at [150, 66] on link "Jax Atlantic WC" at bounding box center [166, 57] width 238 height 22
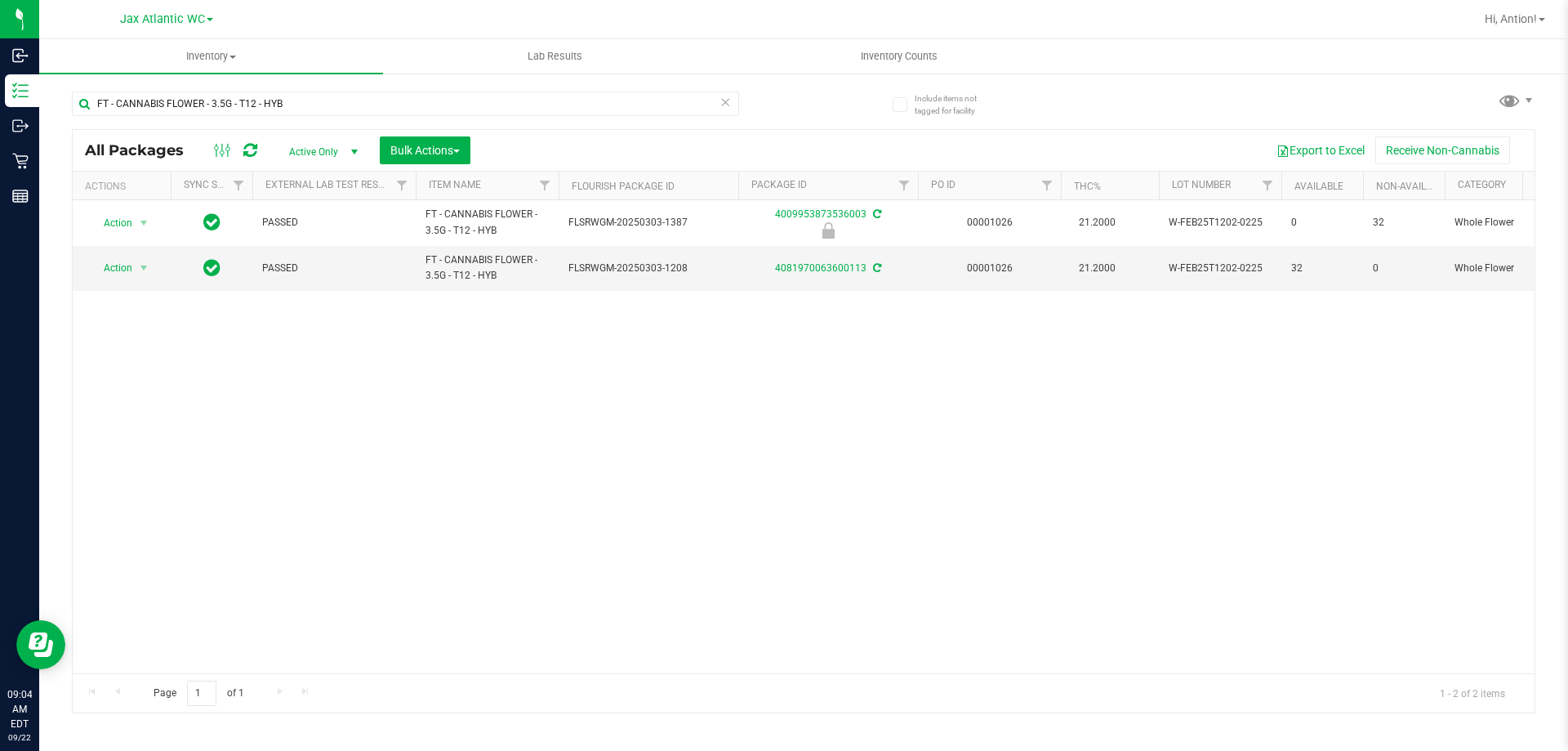
click at [186, 18] on span "Jax Atlantic WC" at bounding box center [162, 19] width 85 height 14
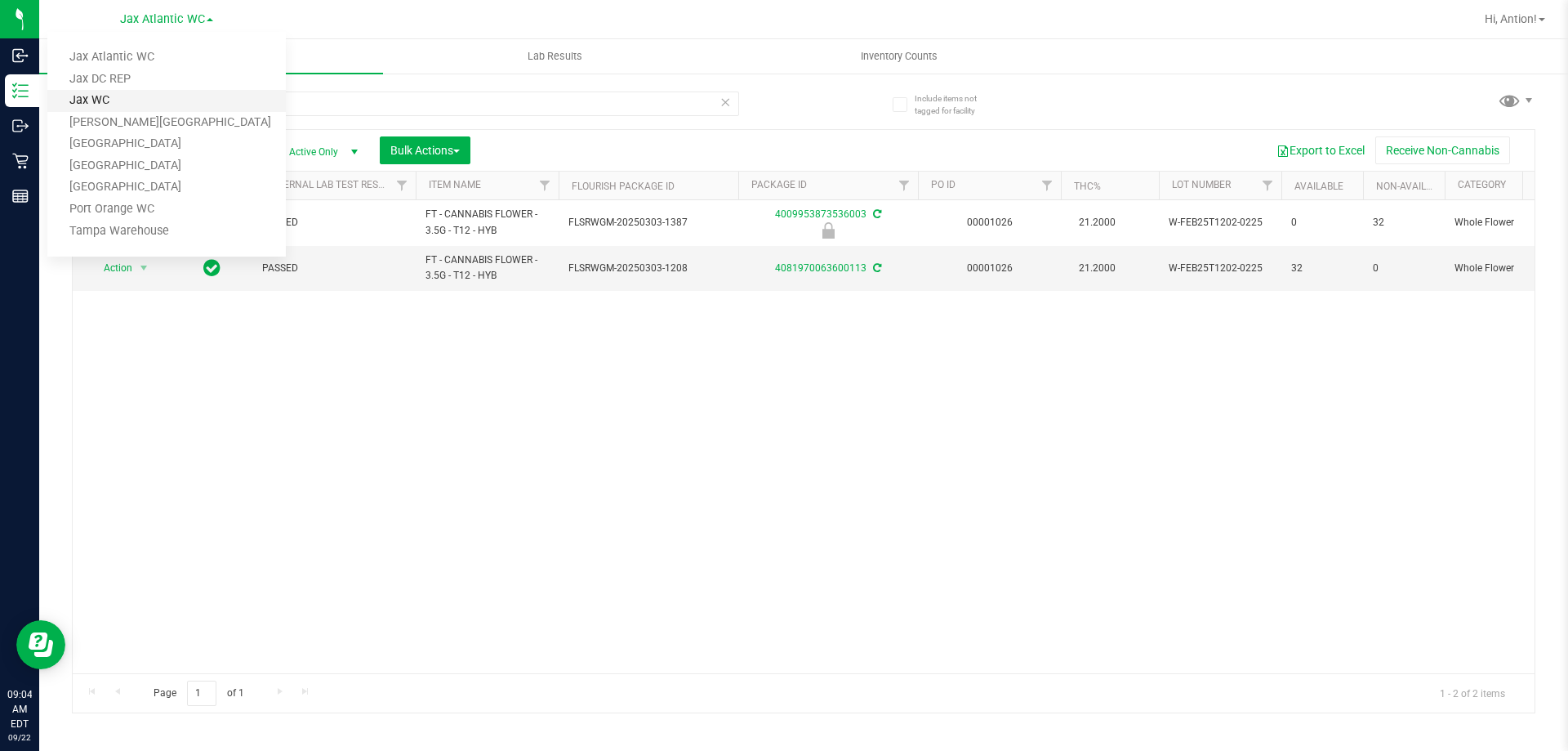
click at [137, 106] on link "Jax WC" at bounding box center [166, 101] width 238 height 22
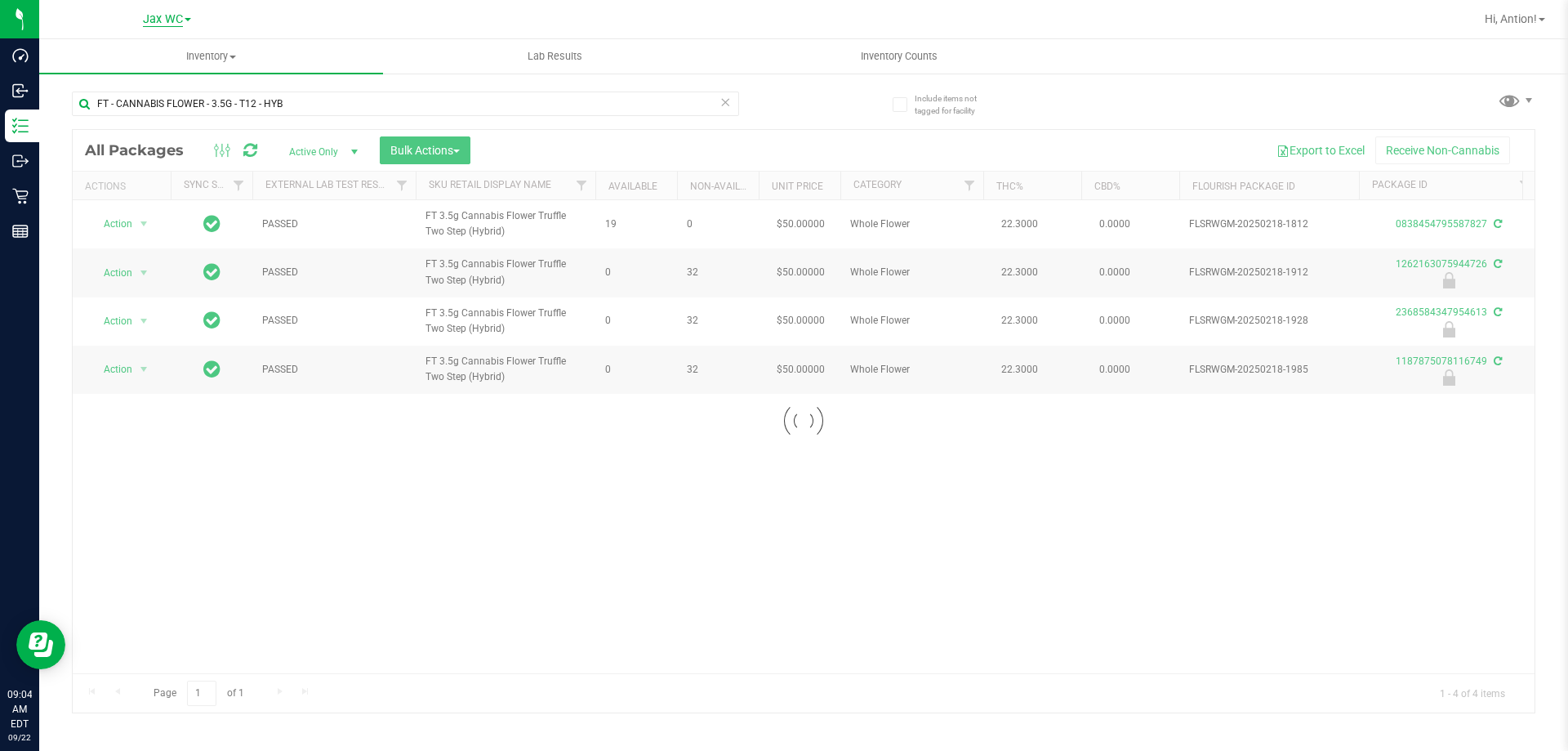
click at [161, 15] on span "Jax WC" at bounding box center [163, 19] width 40 height 15
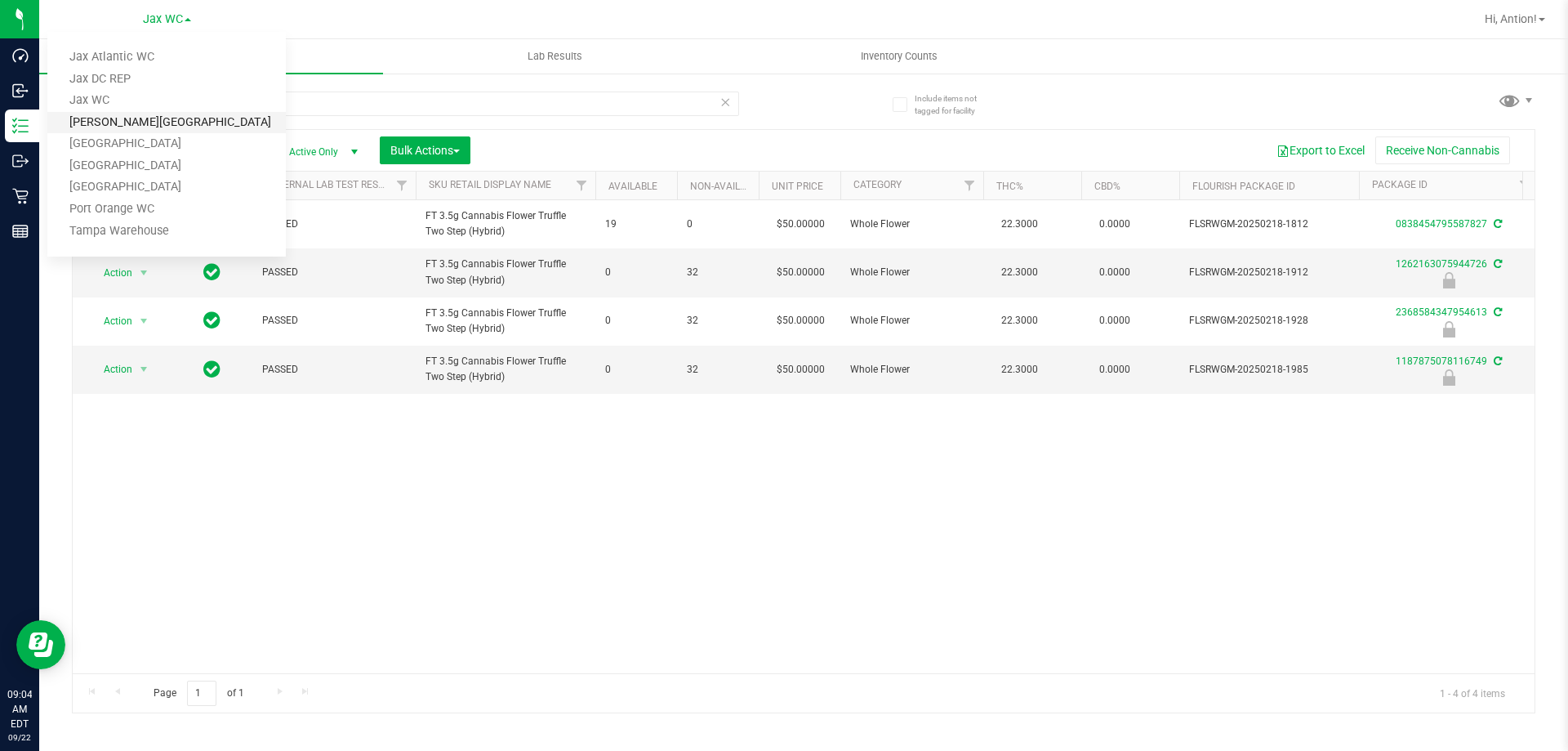
click at [142, 126] on link "[PERSON_NAME][GEOGRAPHIC_DATA]" at bounding box center [166, 123] width 238 height 22
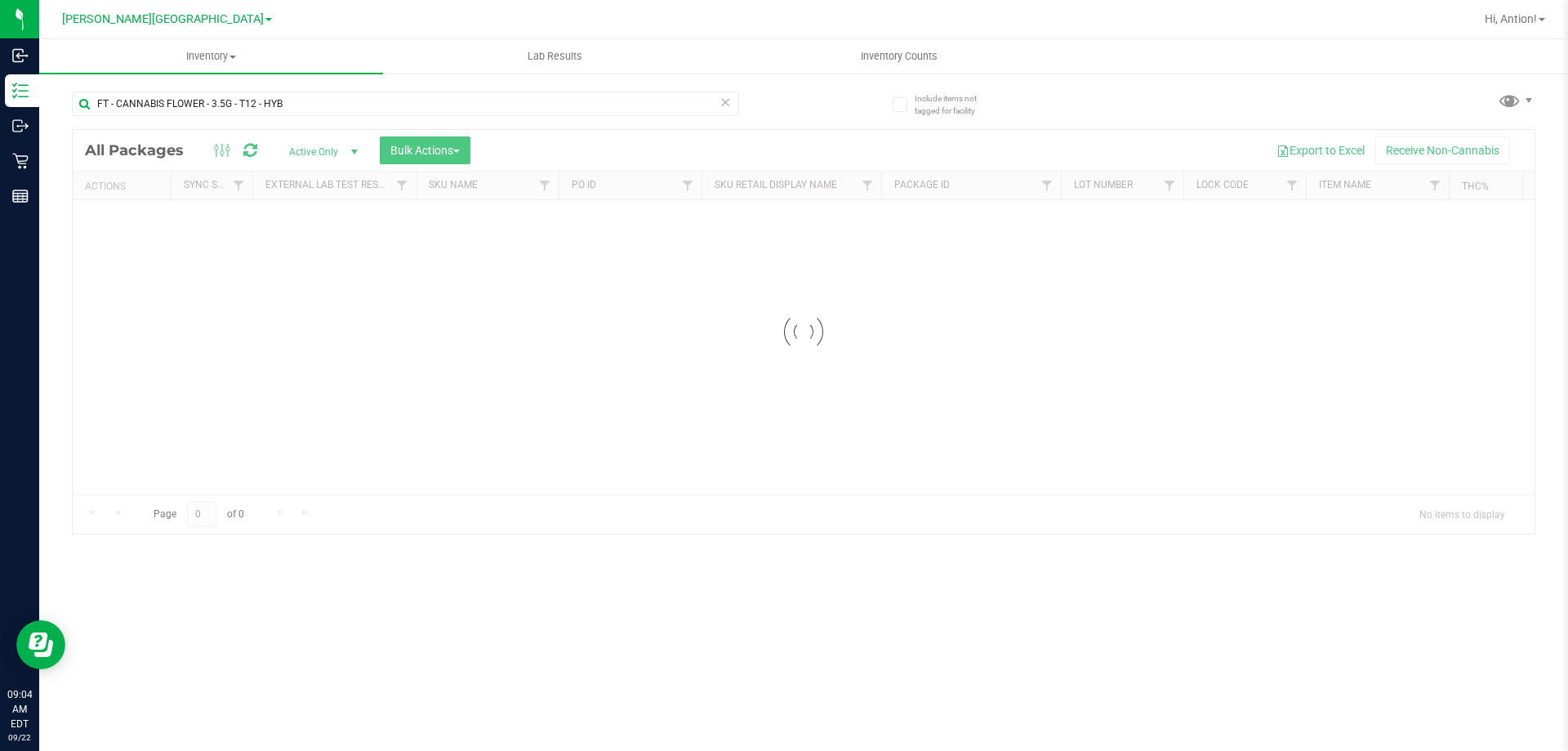
click at [149, 15] on span "[PERSON_NAME][GEOGRAPHIC_DATA]" at bounding box center [163, 19] width 202 height 14
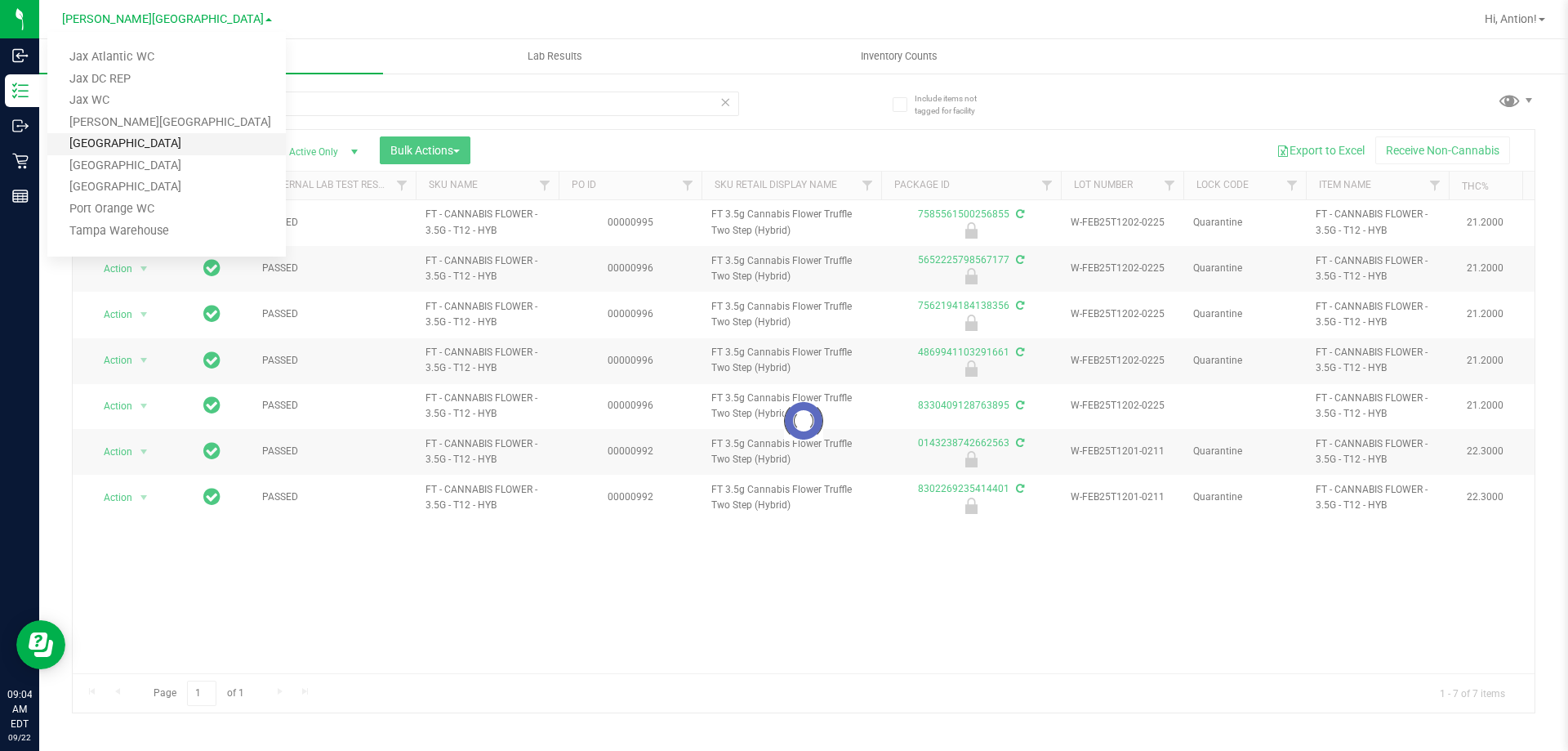
click at [116, 143] on link "[GEOGRAPHIC_DATA]" at bounding box center [166, 144] width 238 height 22
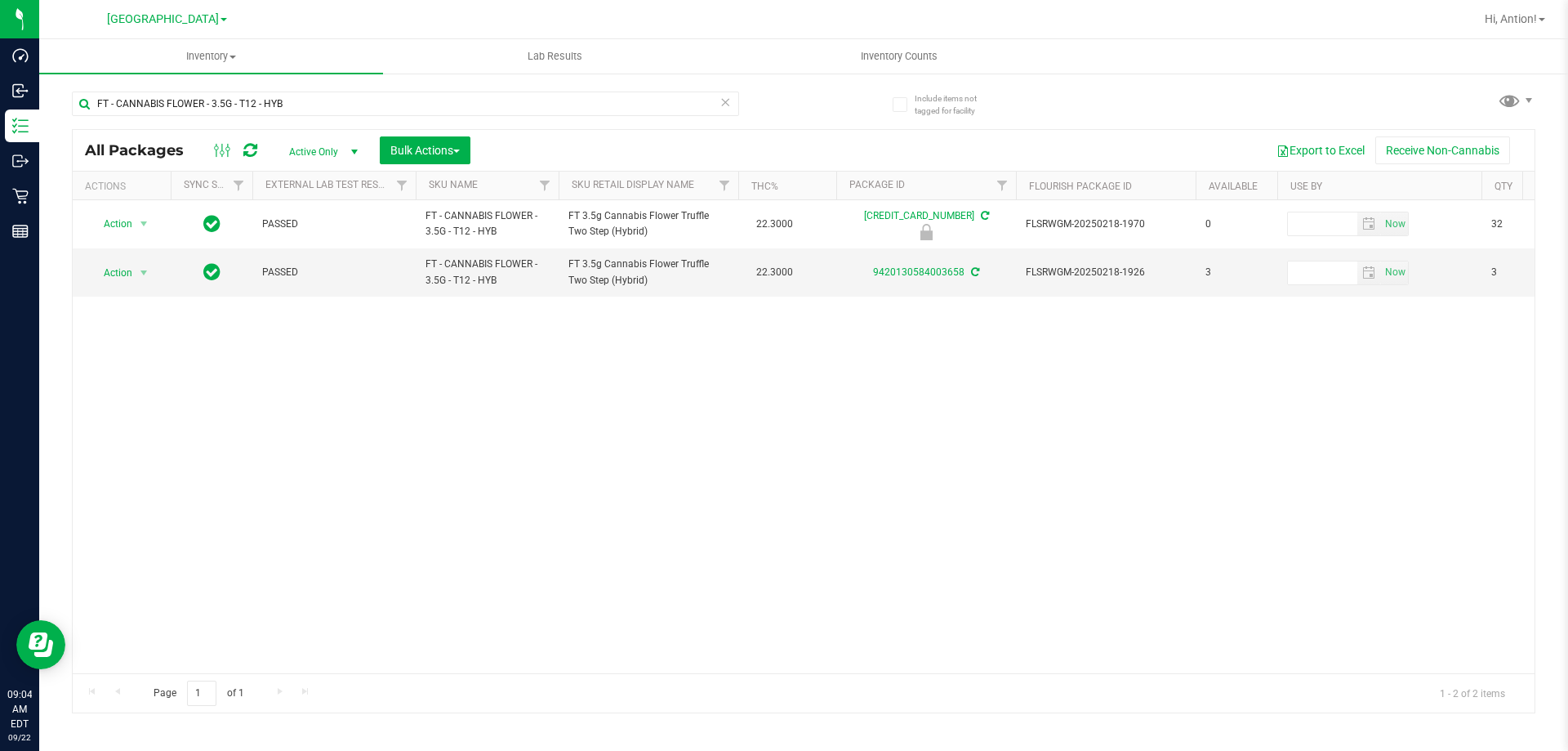
click at [165, 13] on span "[GEOGRAPHIC_DATA]" at bounding box center [163, 19] width 112 height 14
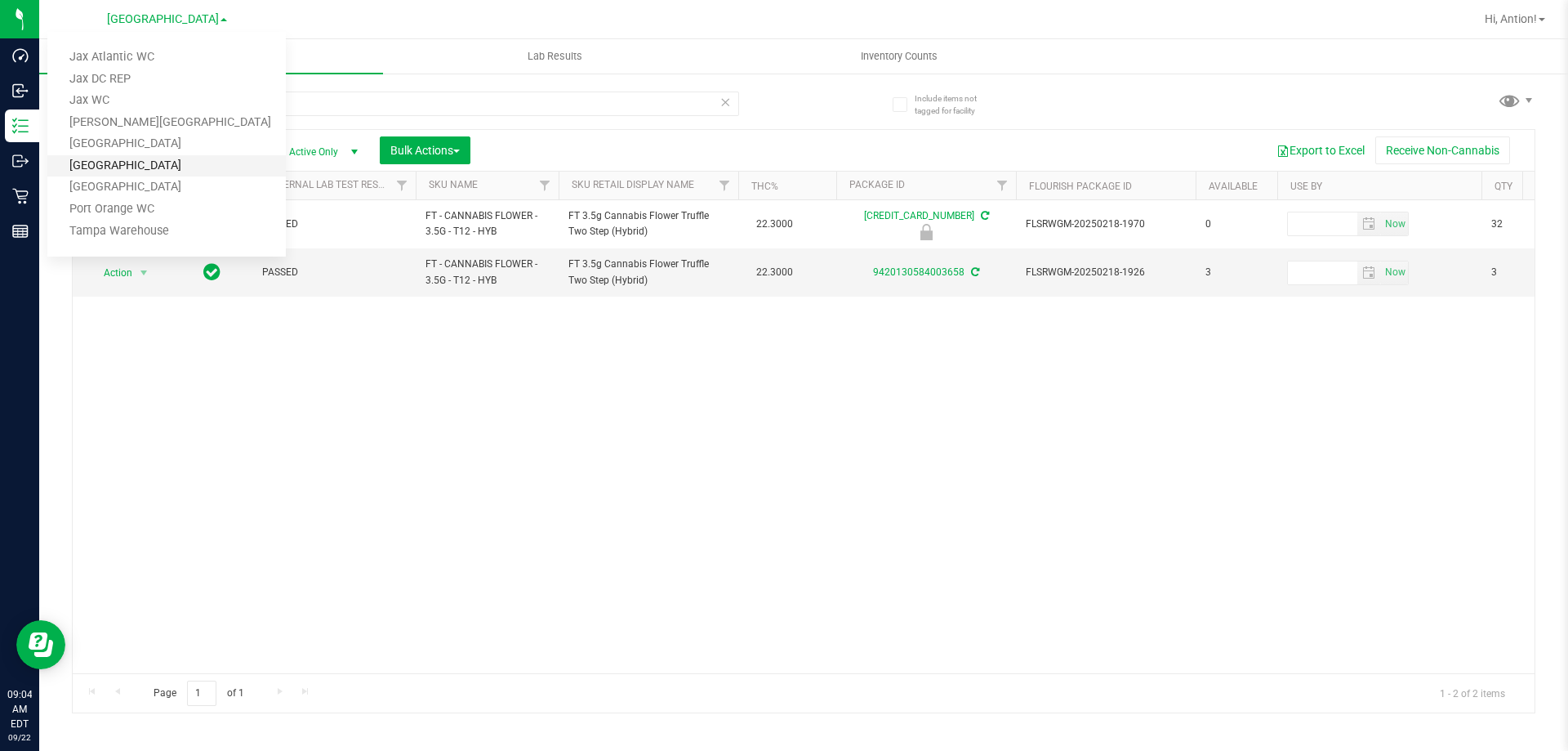
click at [131, 167] on link "[GEOGRAPHIC_DATA]" at bounding box center [166, 166] width 238 height 22
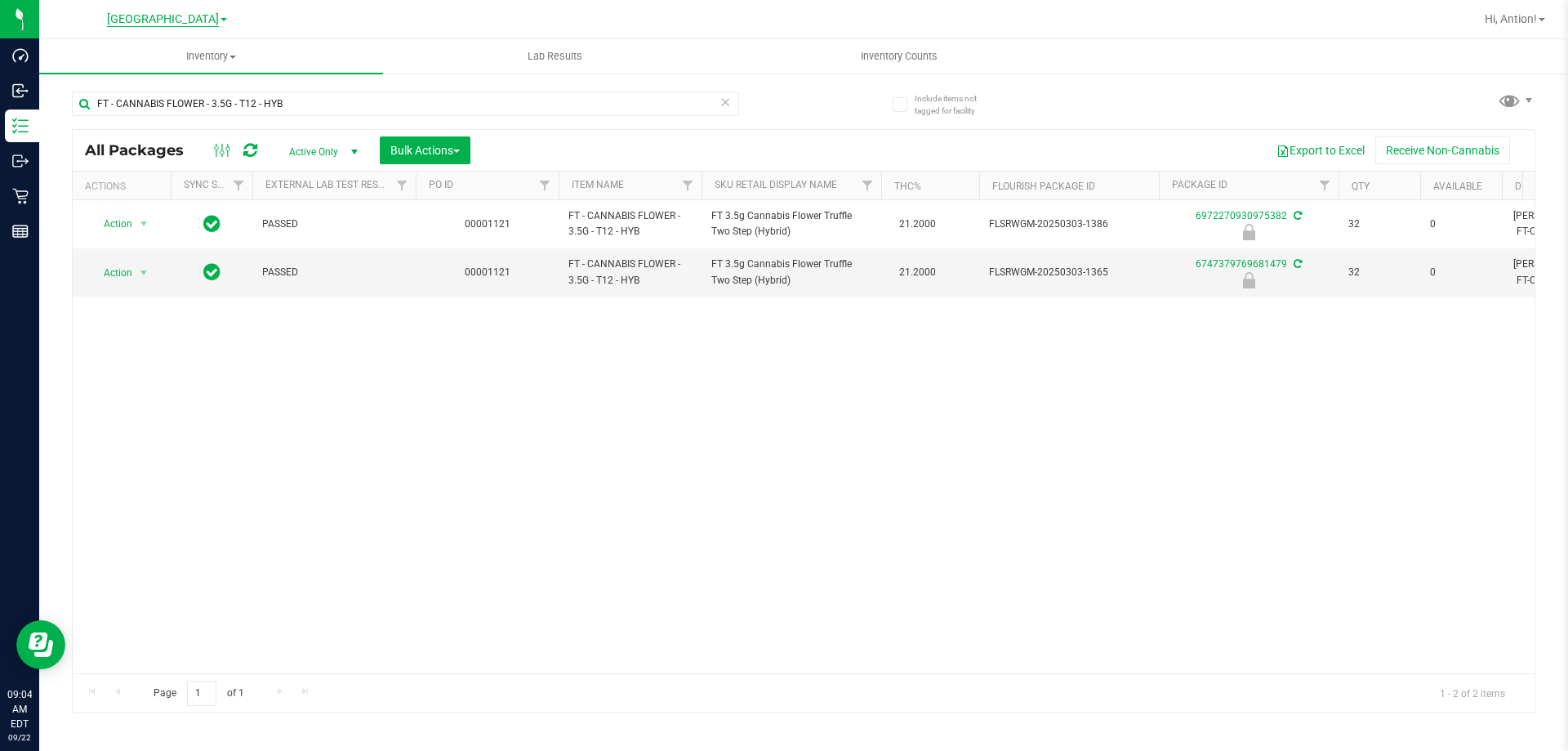
click at [176, 16] on span "[GEOGRAPHIC_DATA]" at bounding box center [163, 19] width 112 height 15
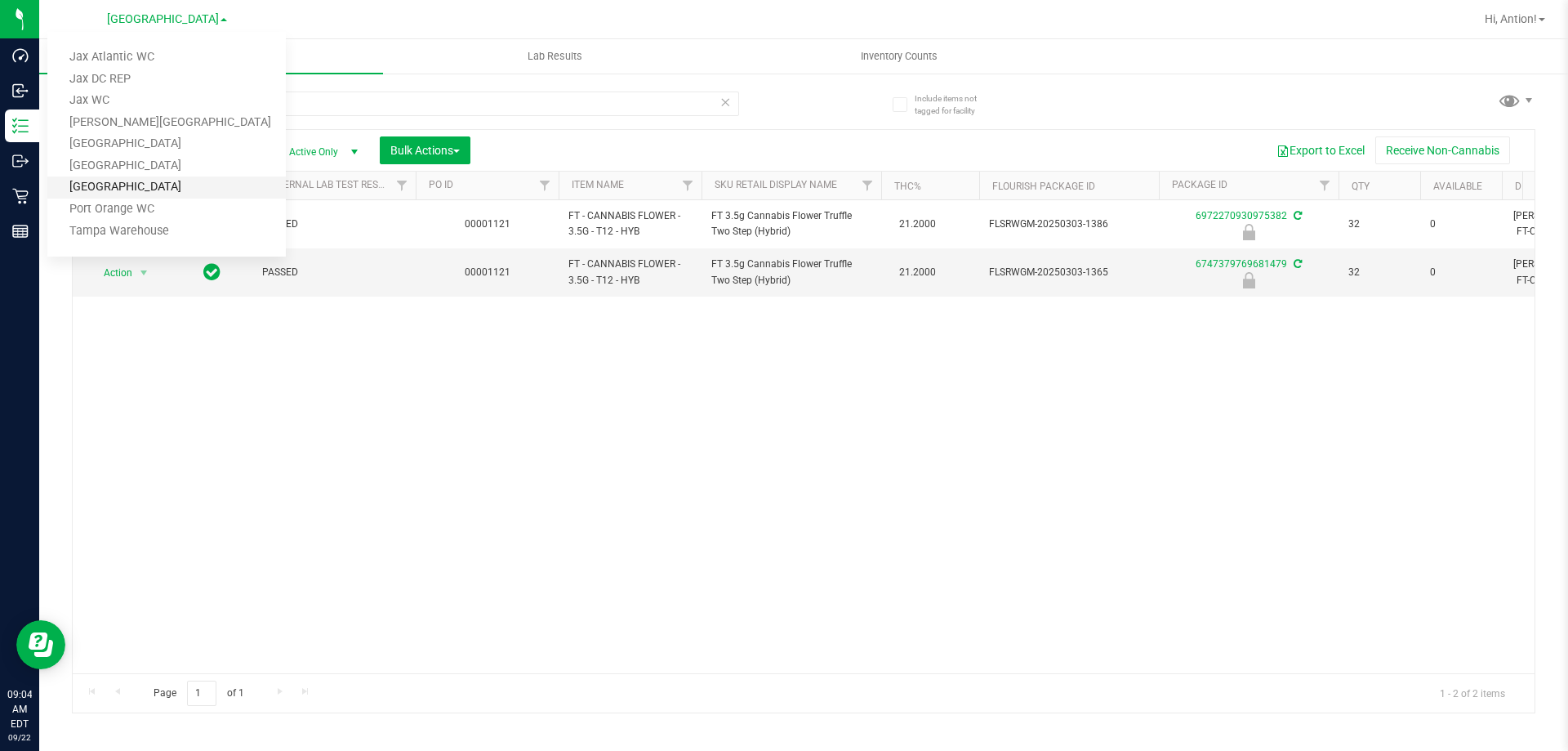
click at [113, 180] on link "[GEOGRAPHIC_DATA]" at bounding box center [166, 188] width 238 height 22
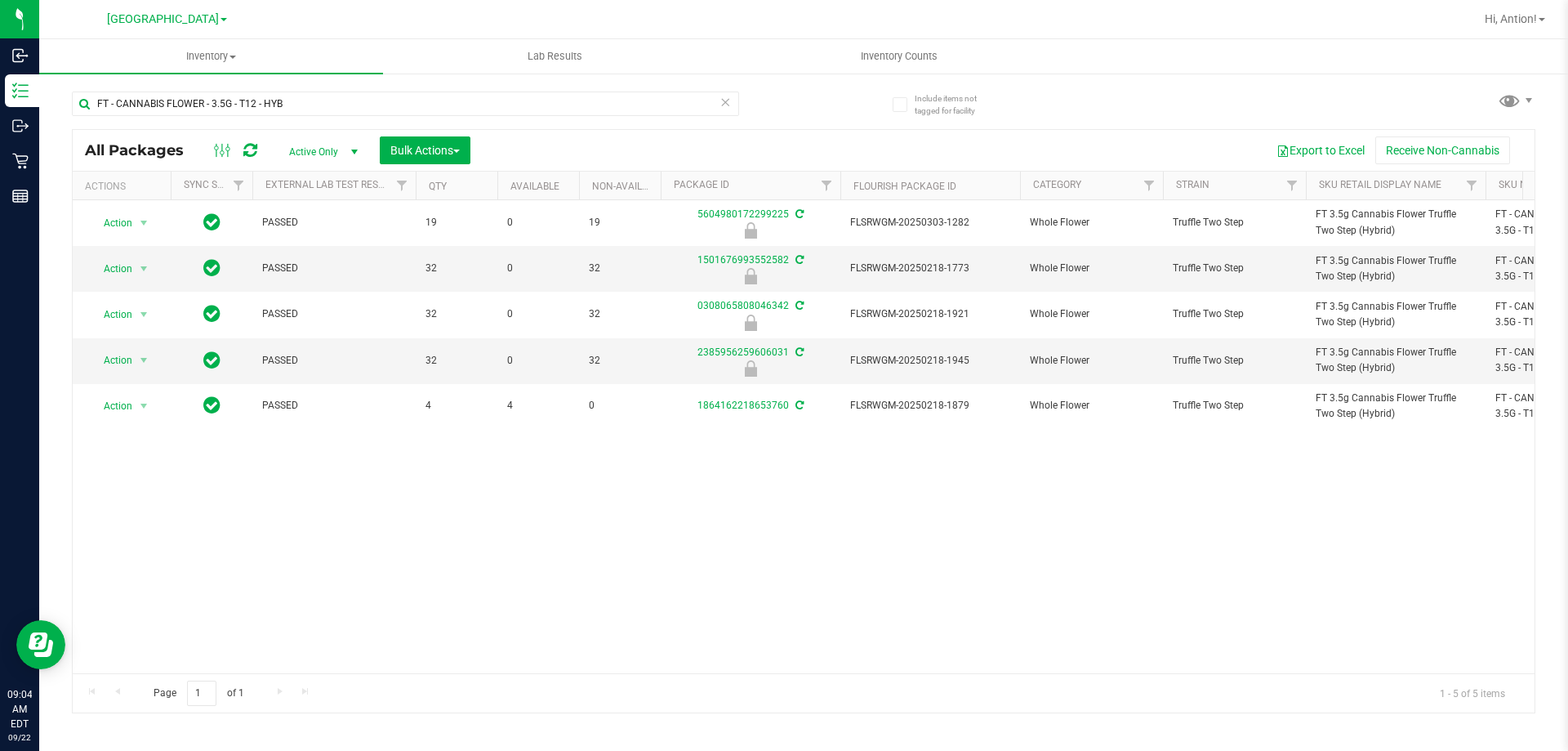
click at [221, 22] on span at bounding box center [224, 19] width 7 height 3
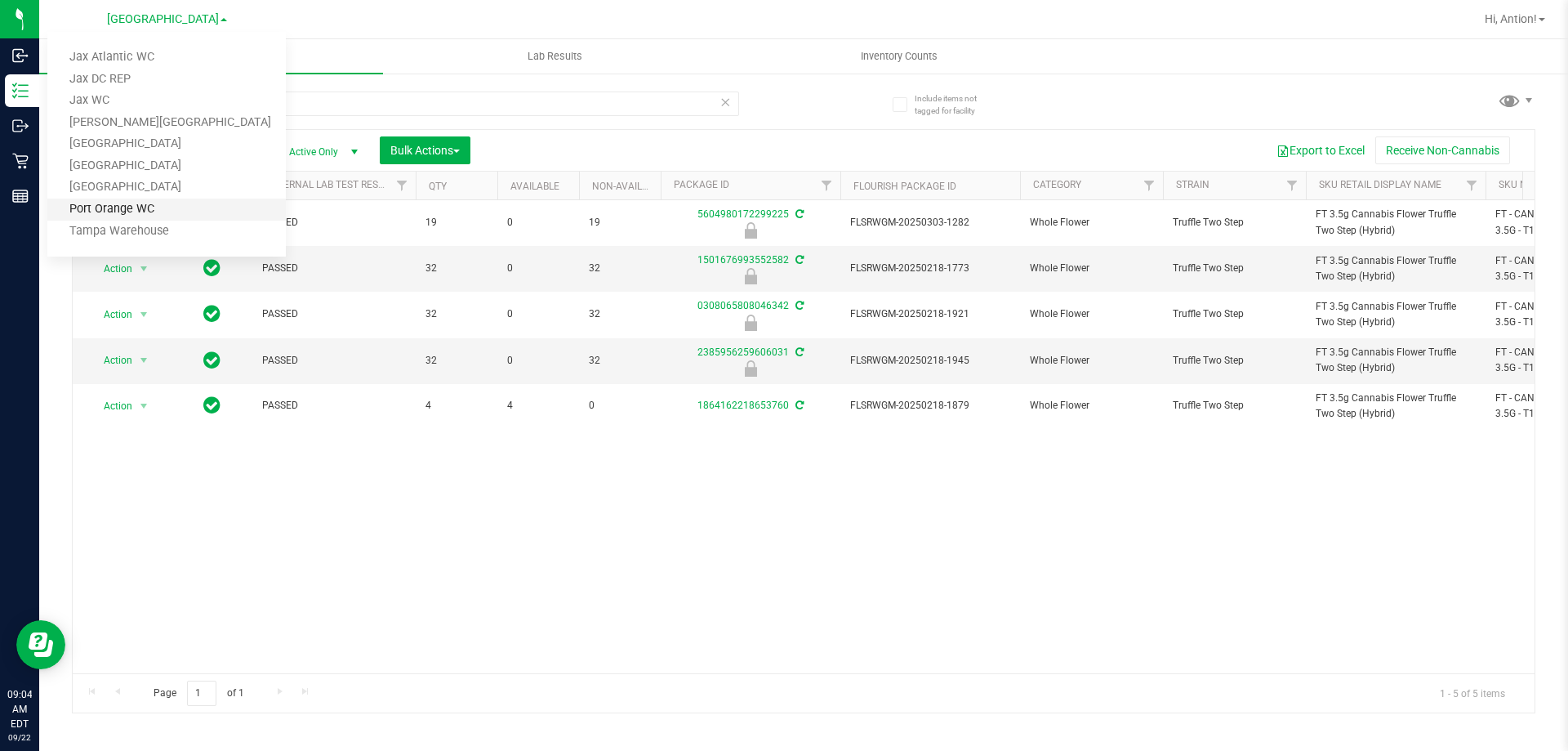
click at [161, 209] on link "Port Orange WC" at bounding box center [166, 209] width 238 height 22
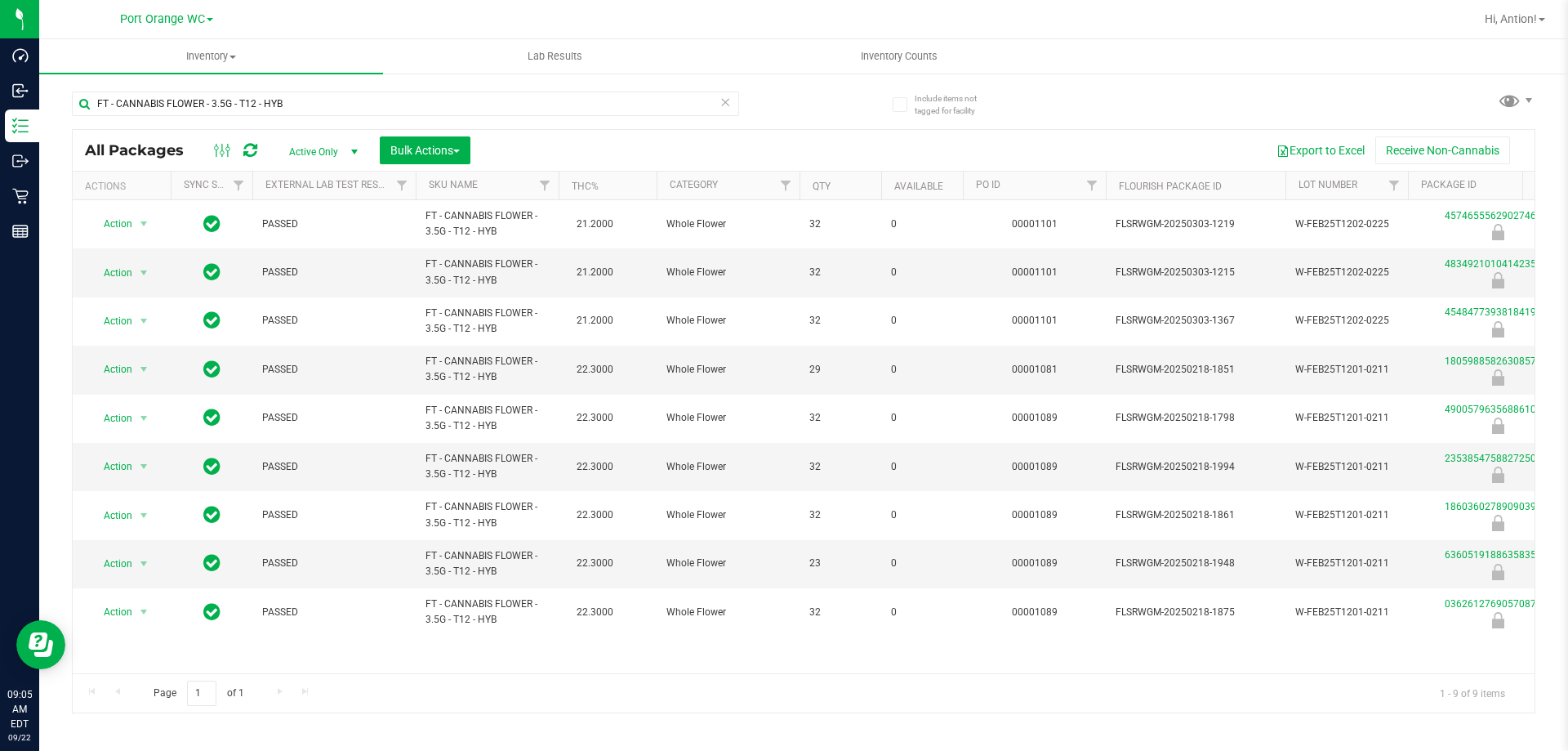
click at [181, 11] on link "Port Orange WC" at bounding box center [166, 19] width 93 height 16
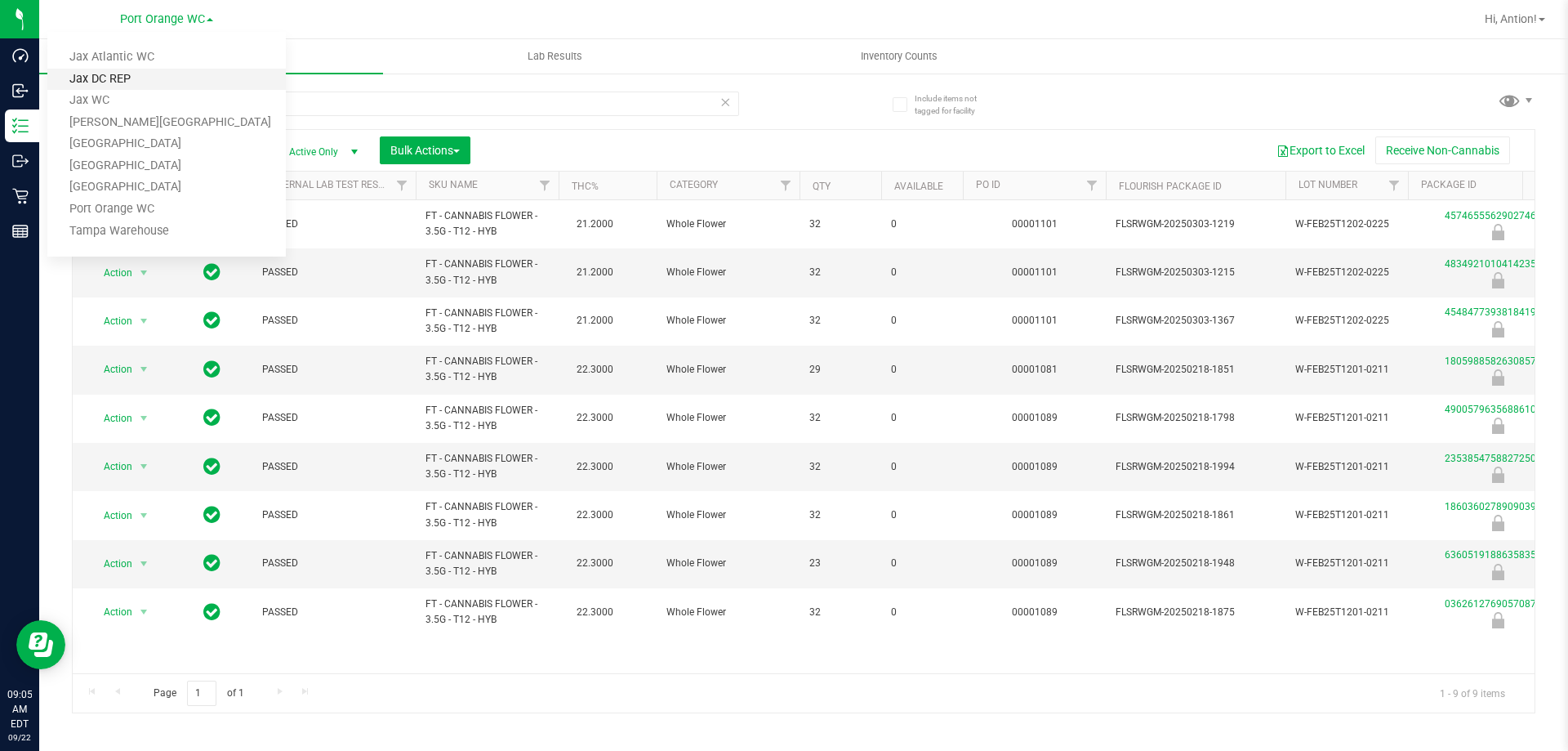
click at [116, 76] on link "Jax DC REP" at bounding box center [166, 80] width 238 height 22
